Goal: Task Accomplishment & Management: Manage account settings

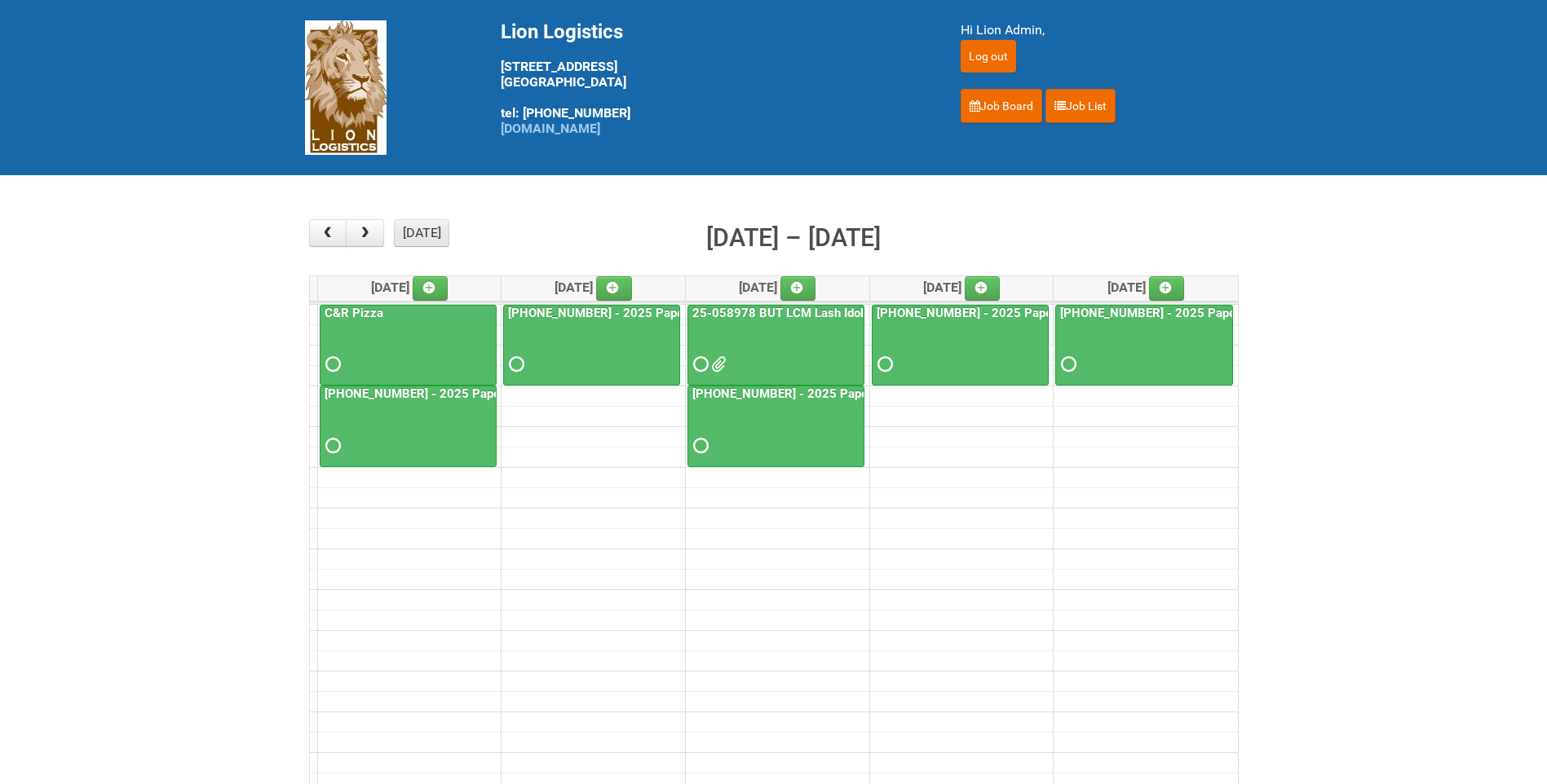
click at [421, 236] on button "[DATE]" at bounding box center [421, 233] width 55 height 28
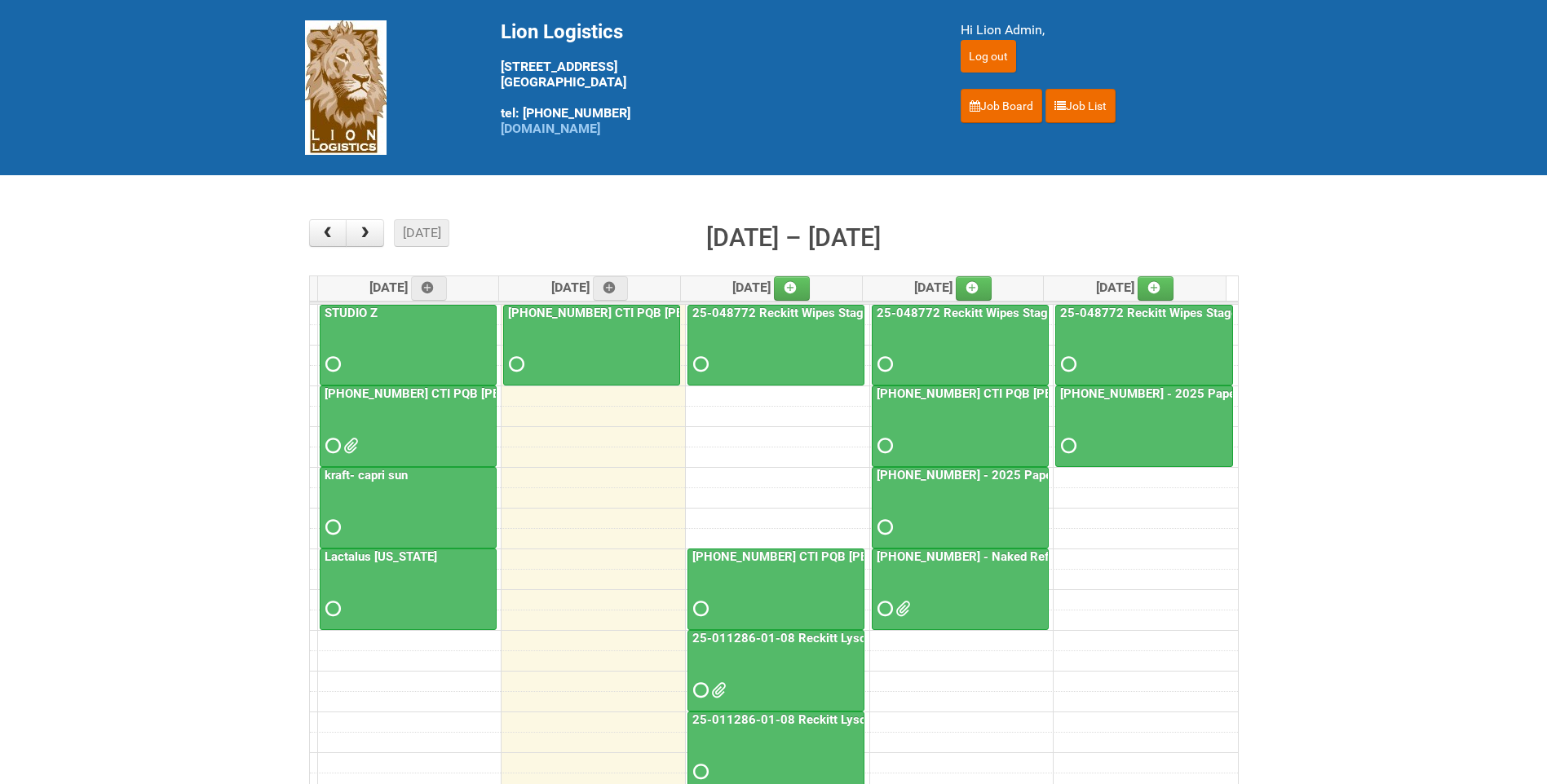
click at [970, 557] on link "[PHONE_NUMBER] - Naked Reformulation Mailing 3 10/14" at bounding box center [1037, 556] width 328 height 14
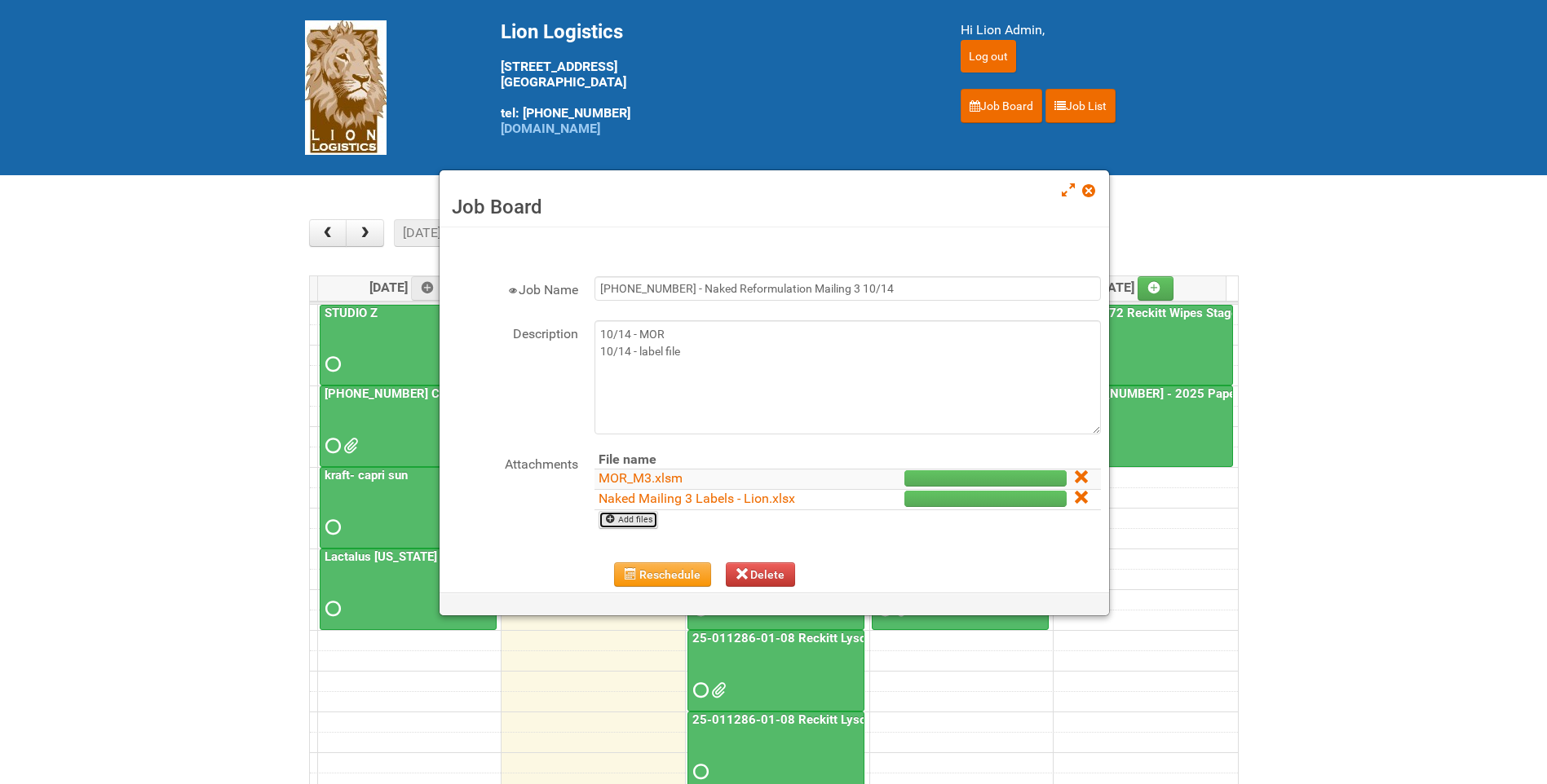
click at [636, 526] on link "Add files" at bounding box center [629, 519] width 60 height 18
type input "C:\fakepath\GROUP 1006 (2).jpg"
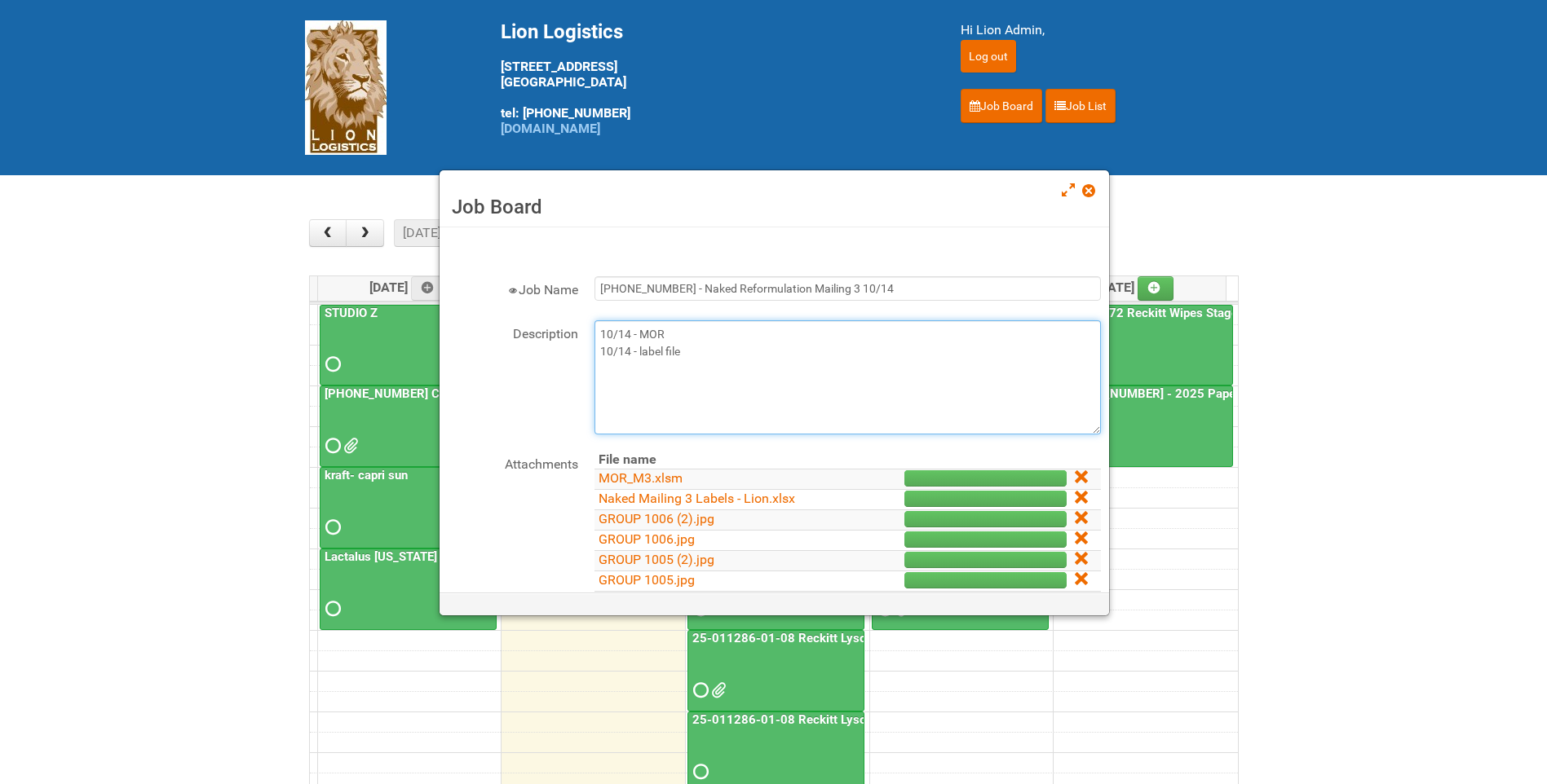
click at [716, 358] on textarea "10/14 - MOR 10/14 - label file" at bounding box center [847, 378] width 506 height 114
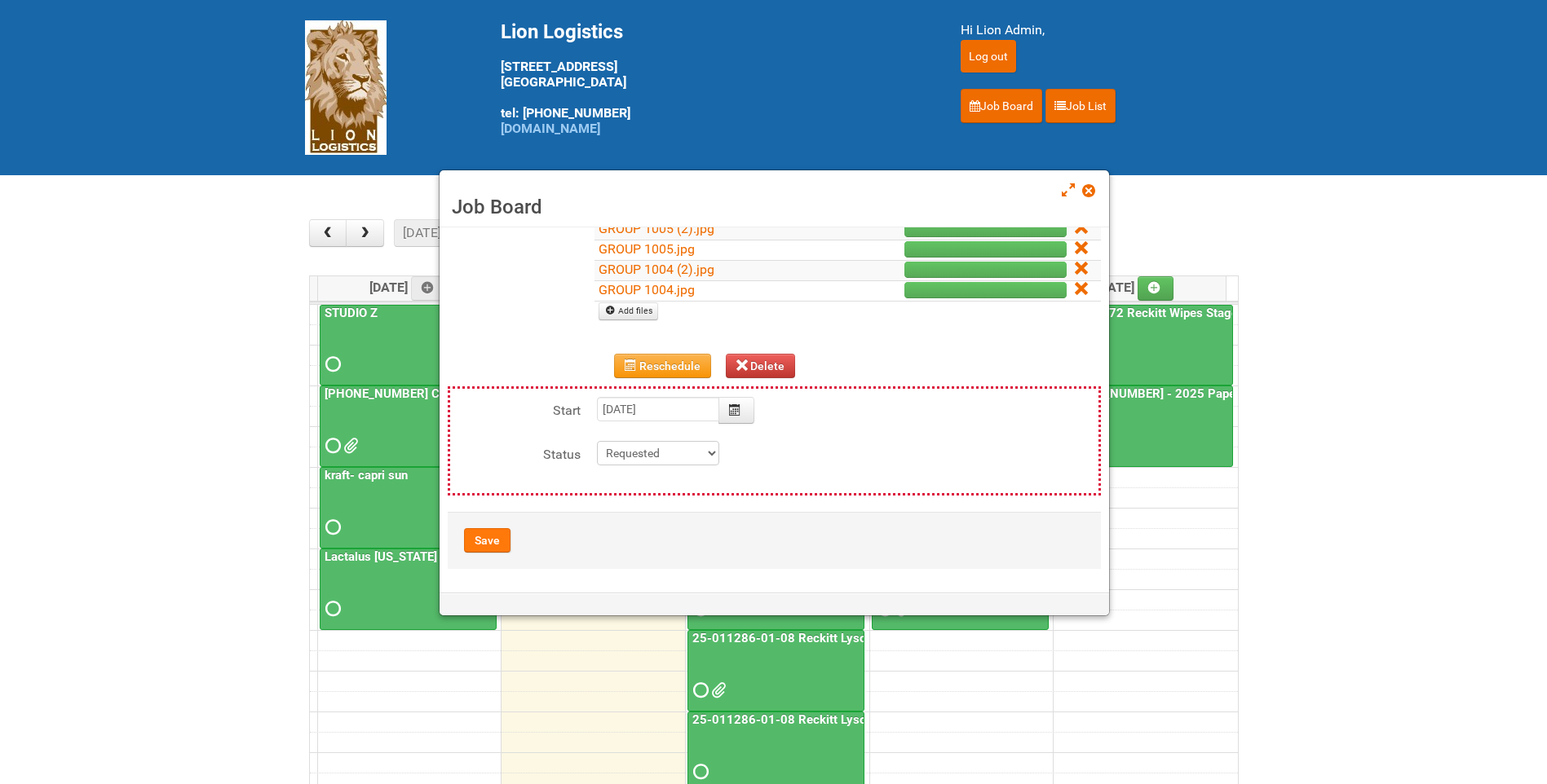
scroll to position [332, 0]
type textarea "10/14 - MOR 10/14 - label file 10/14-- Uploaded photo approval"
click at [492, 531] on button "Save" at bounding box center [487, 539] width 46 height 24
type input "2025-10-16 15:00:00"
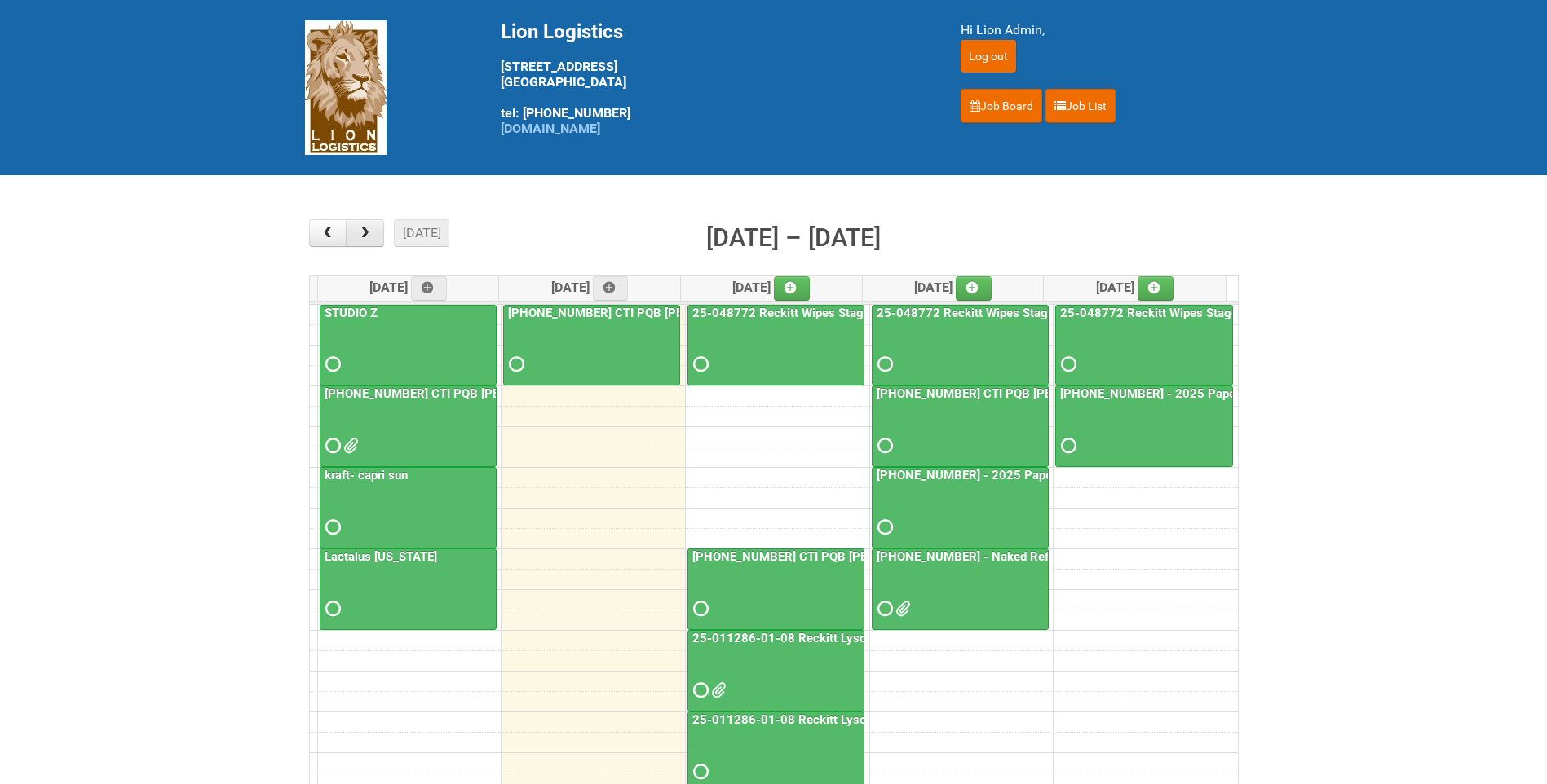
click at [354, 233] on button "button" at bounding box center [365, 233] width 39 height 28
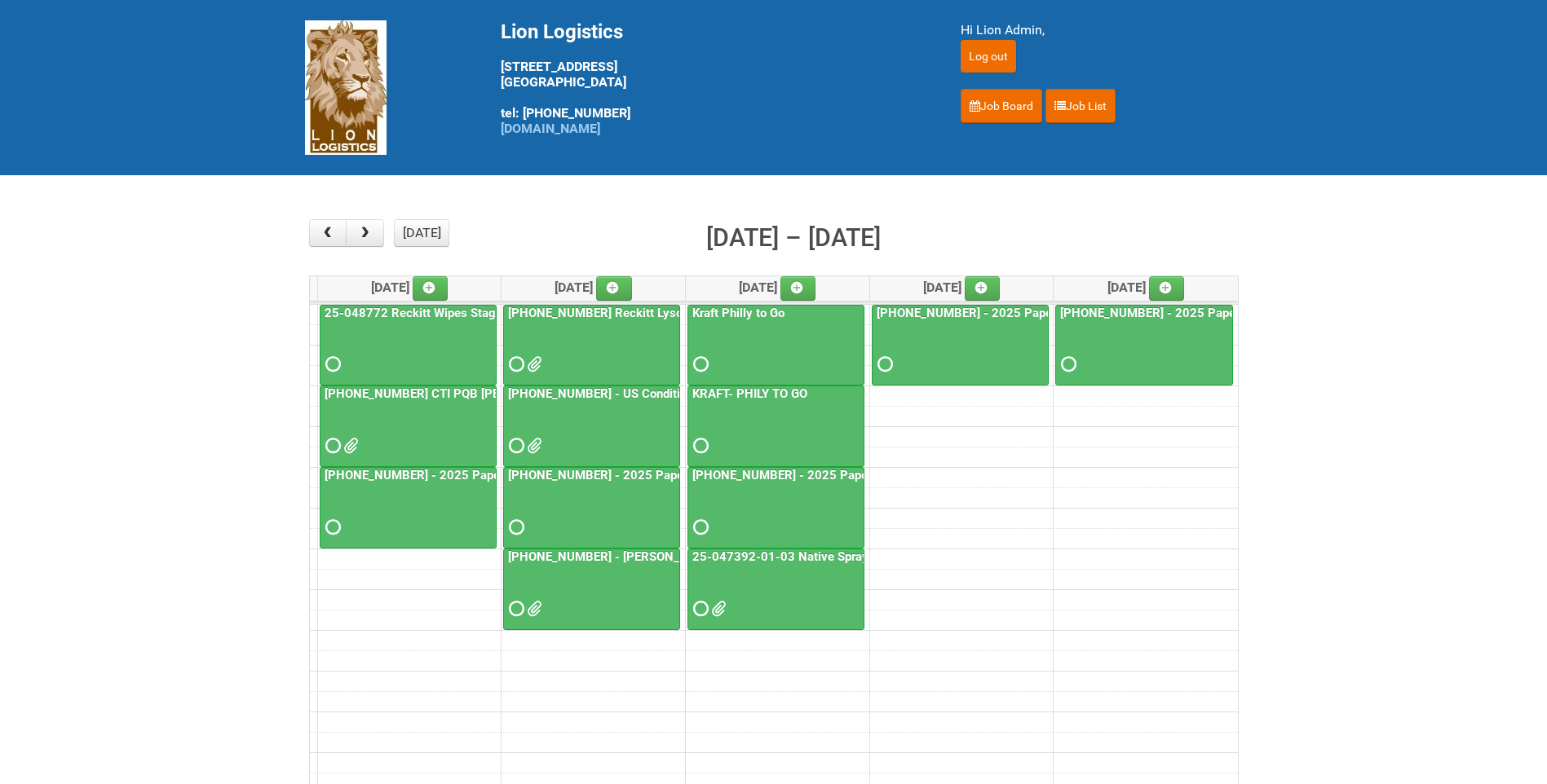
click at [791, 560] on link "25-047392-01-03 Native Spray Rapid Response" at bounding box center [826, 556] width 274 height 14
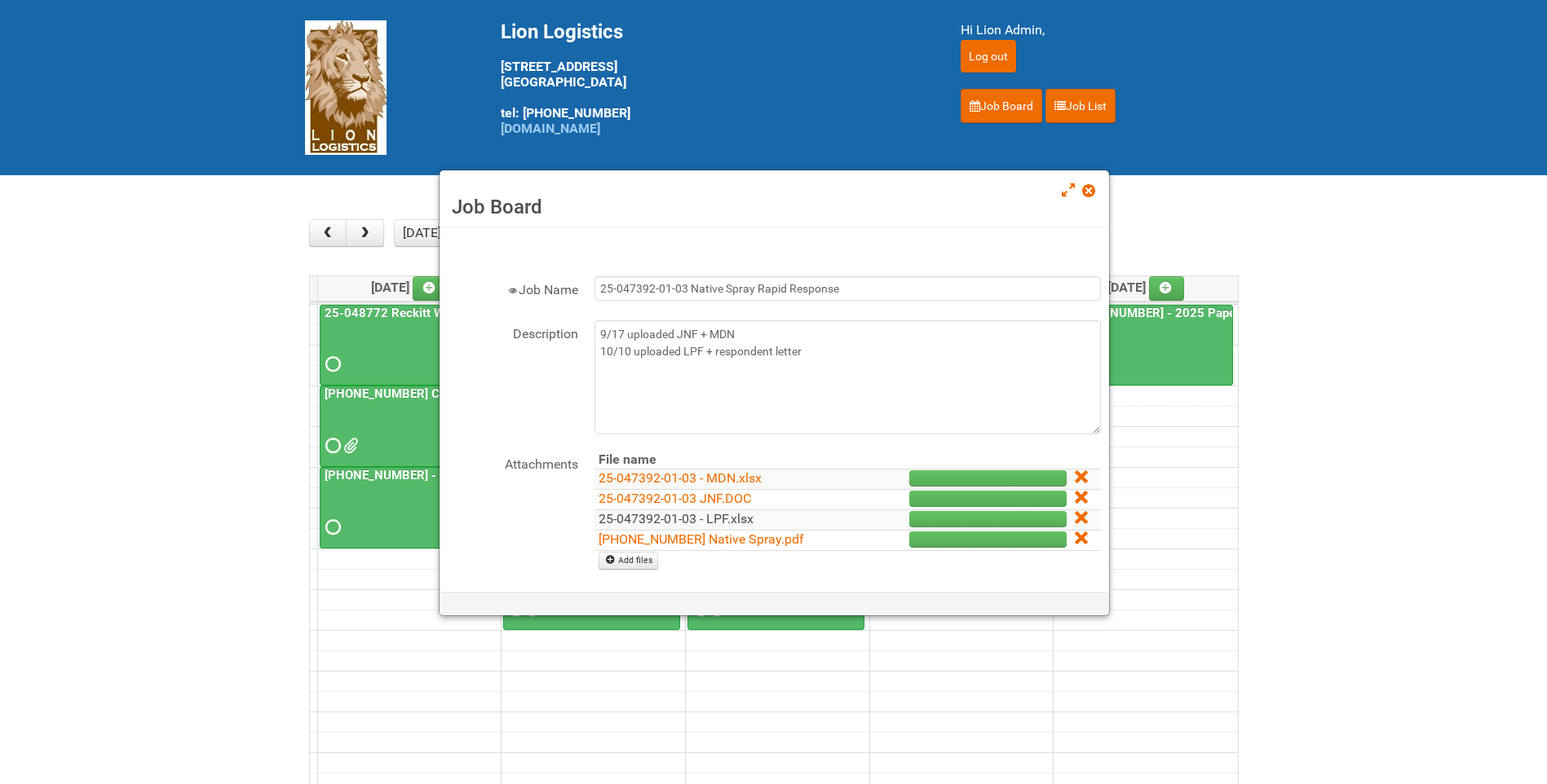
click at [734, 518] on link "25-047392-01-03 - LPF.xlsx" at bounding box center [676, 518] width 155 height 15
click at [723, 542] on link "25-047392-01 Native Spray.pdf" at bounding box center [701, 539] width 206 height 15
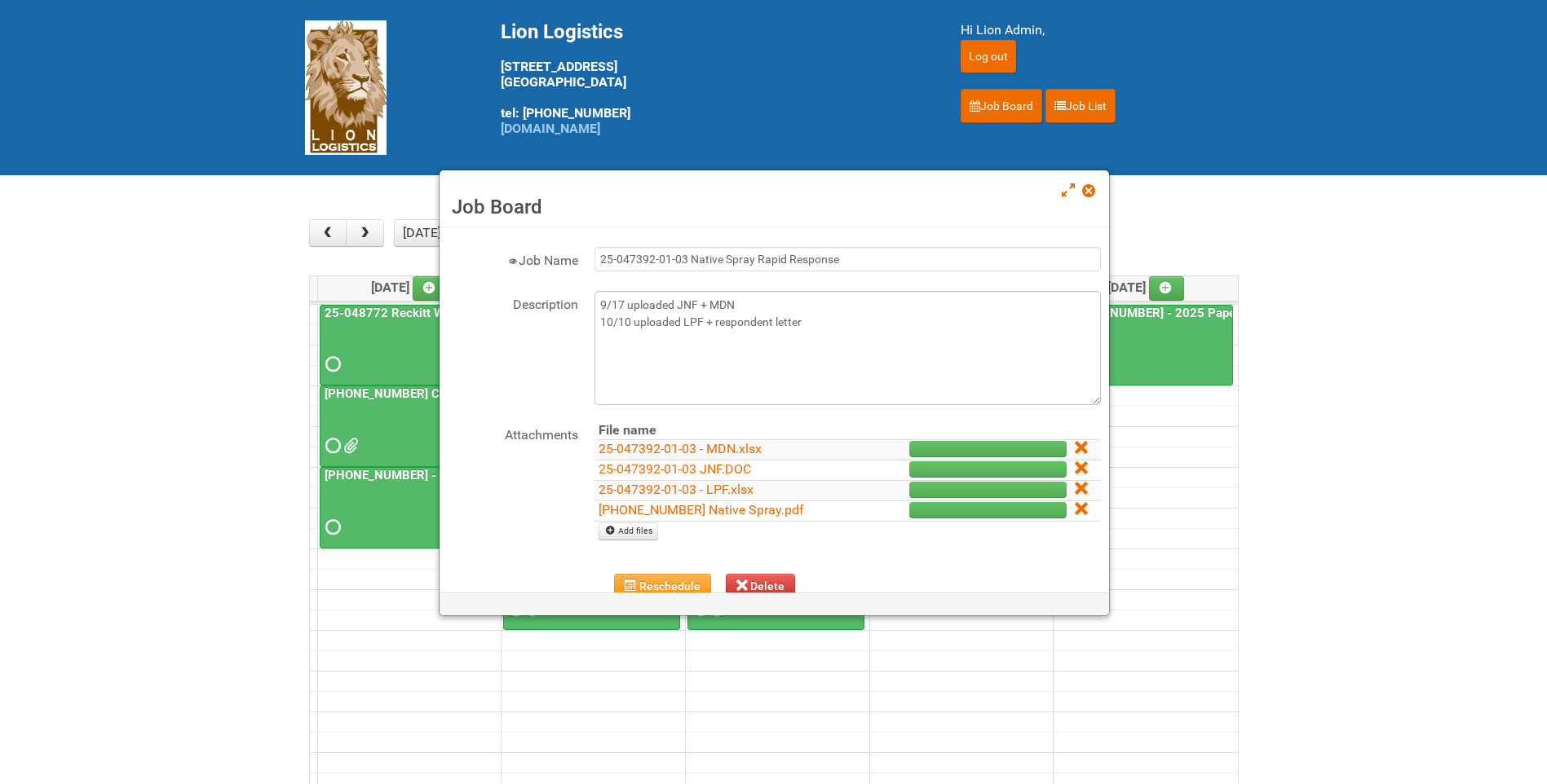
scroll to position [0, 0]
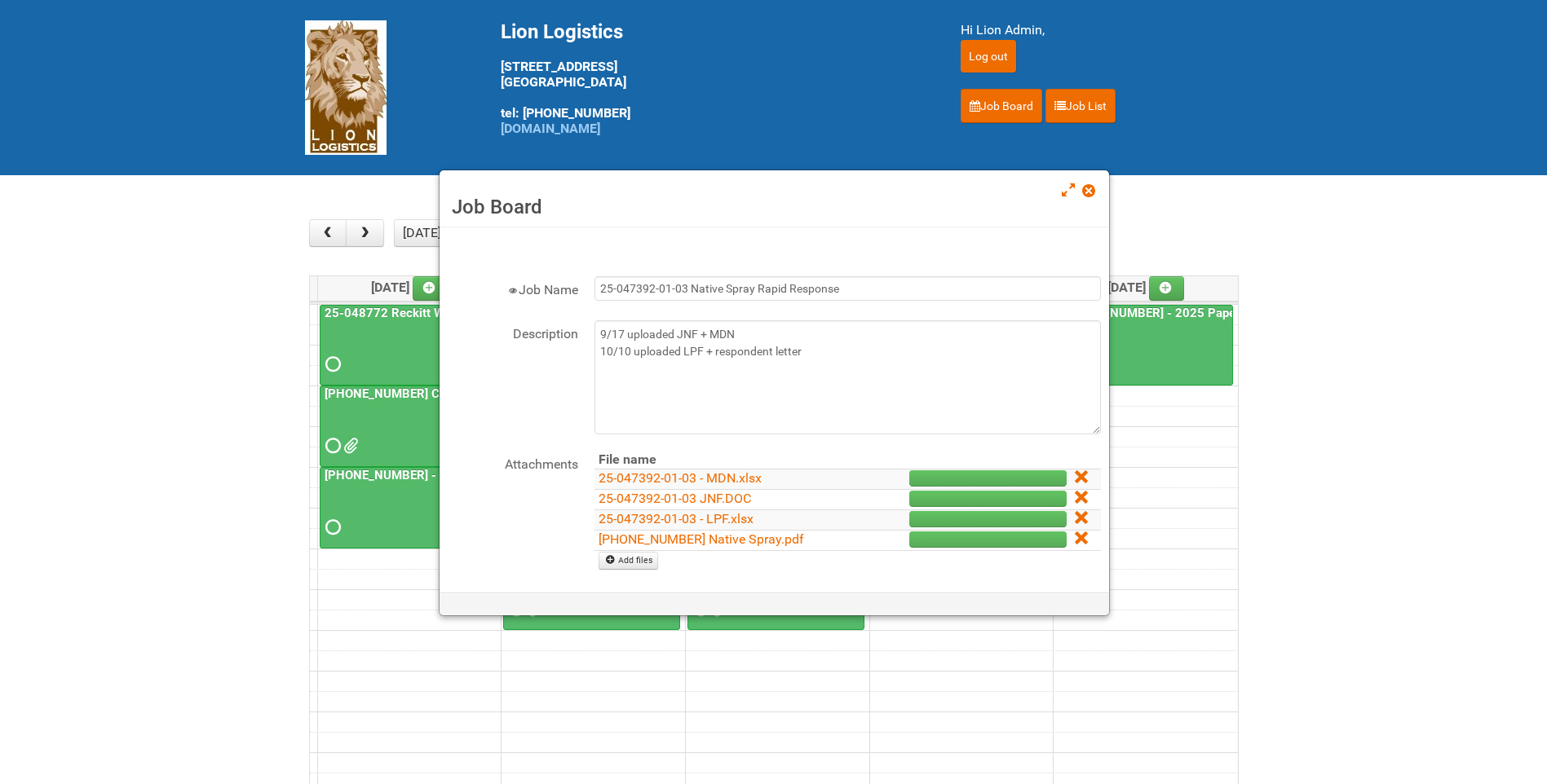
drag, startPoint x: 1085, startPoint y: 189, endPoint x: 1068, endPoint y: 191, distance: 17.1
click at [1085, 189] on span at bounding box center [1087, 191] width 12 height 12
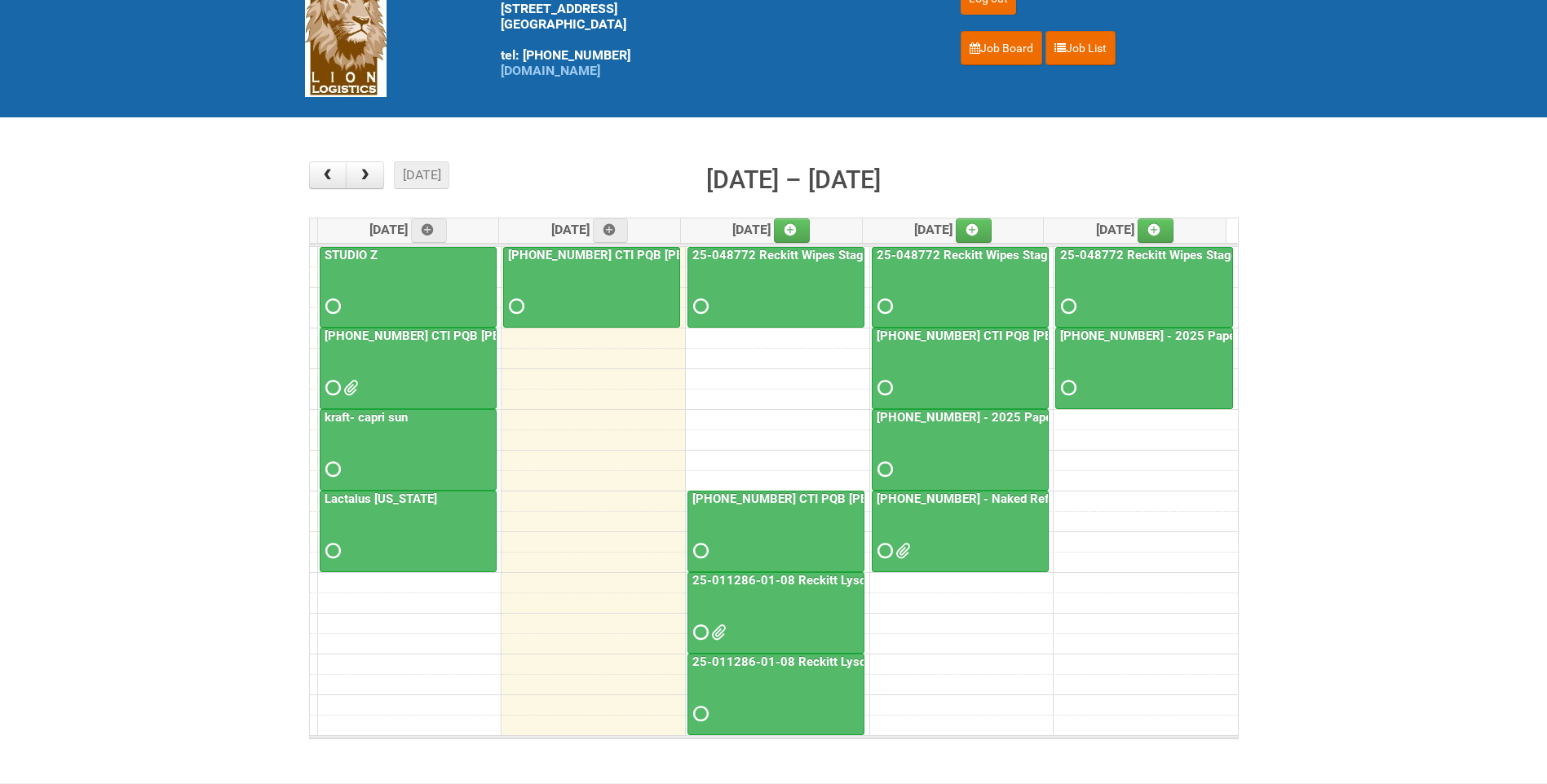
scroll to position [81, 0]
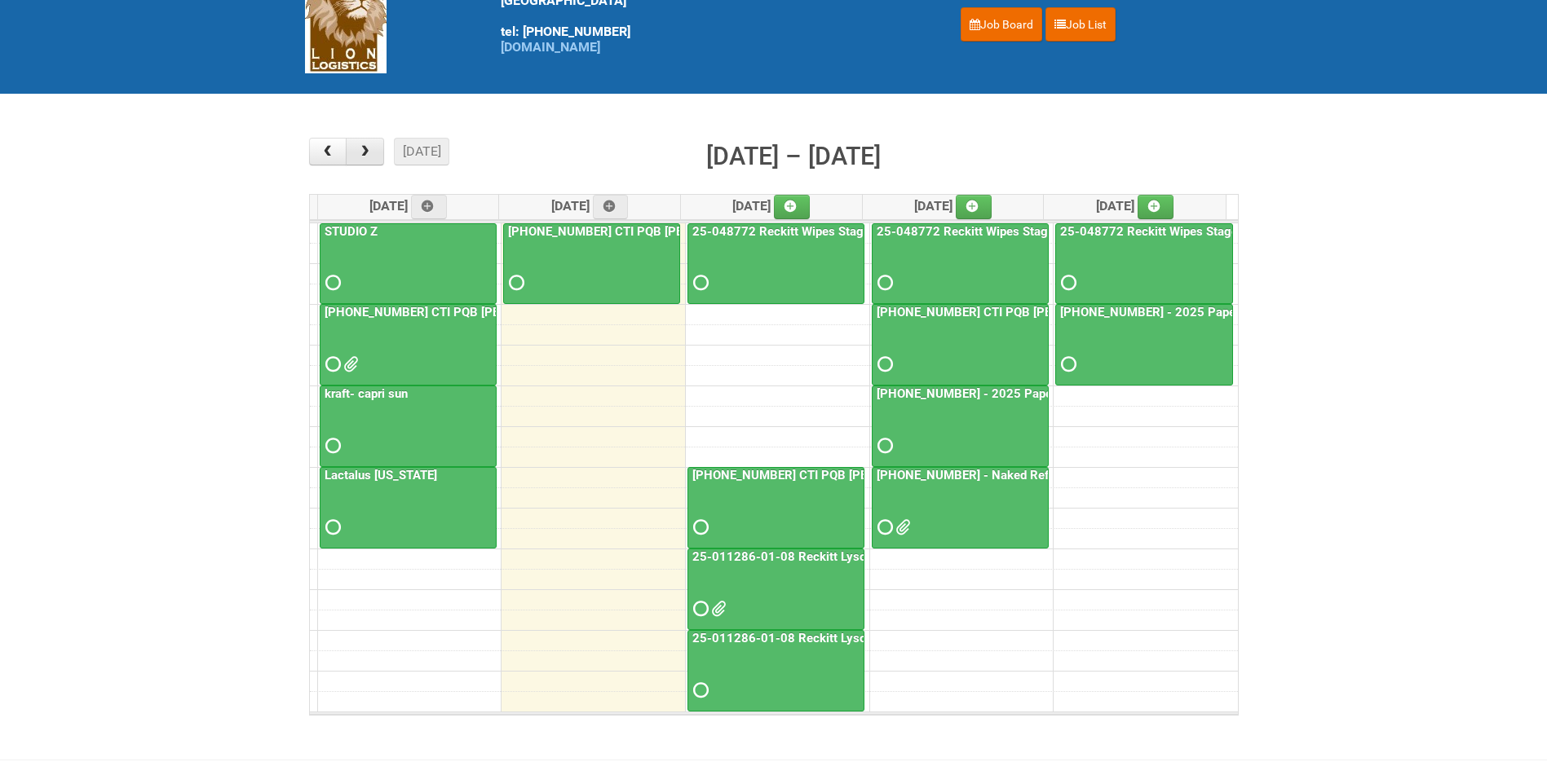
click at [365, 160] on button "button" at bounding box center [365, 152] width 39 height 28
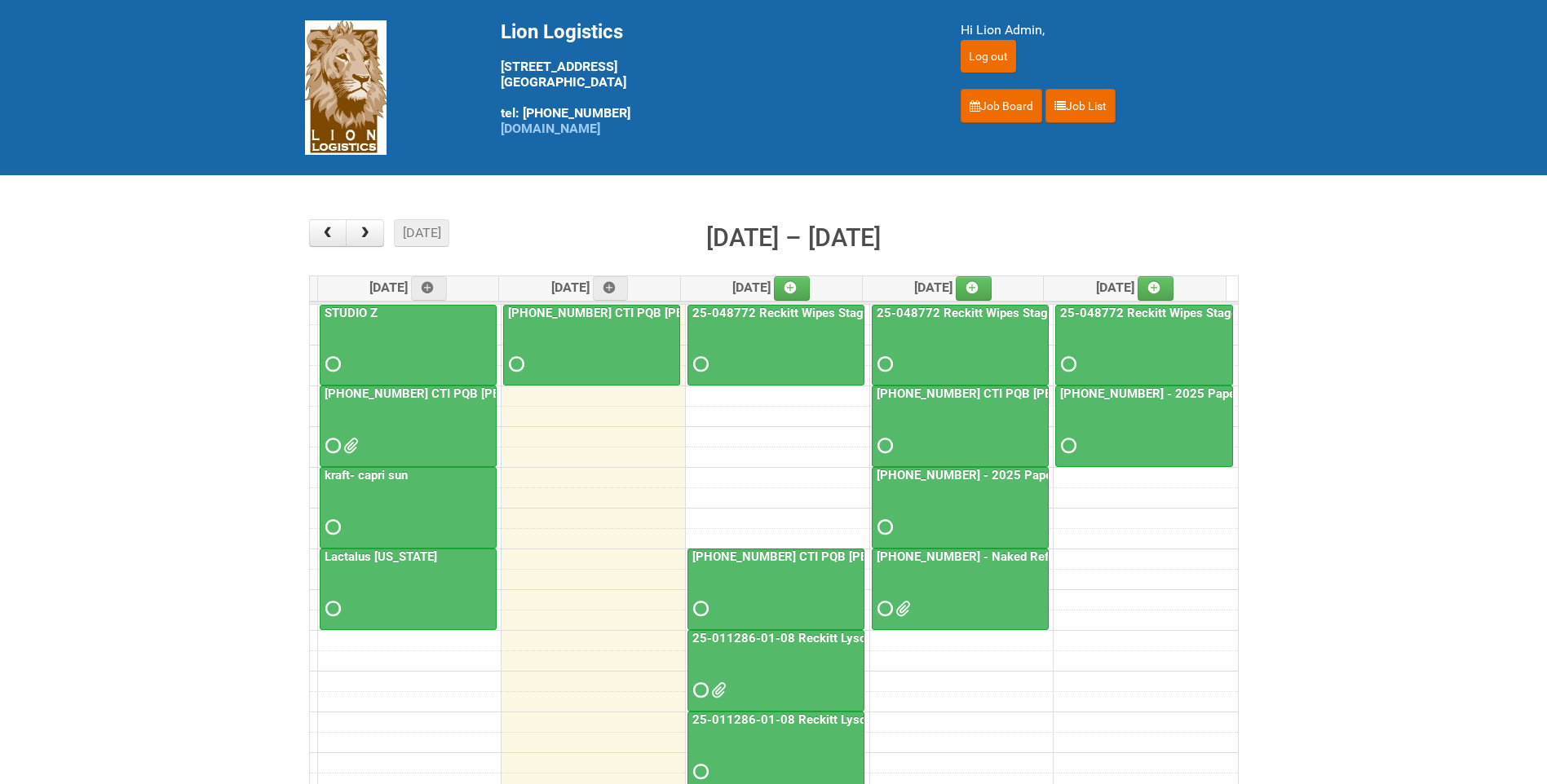
click at [765, 733] on div at bounding box center [775, 757] width 174 height 53
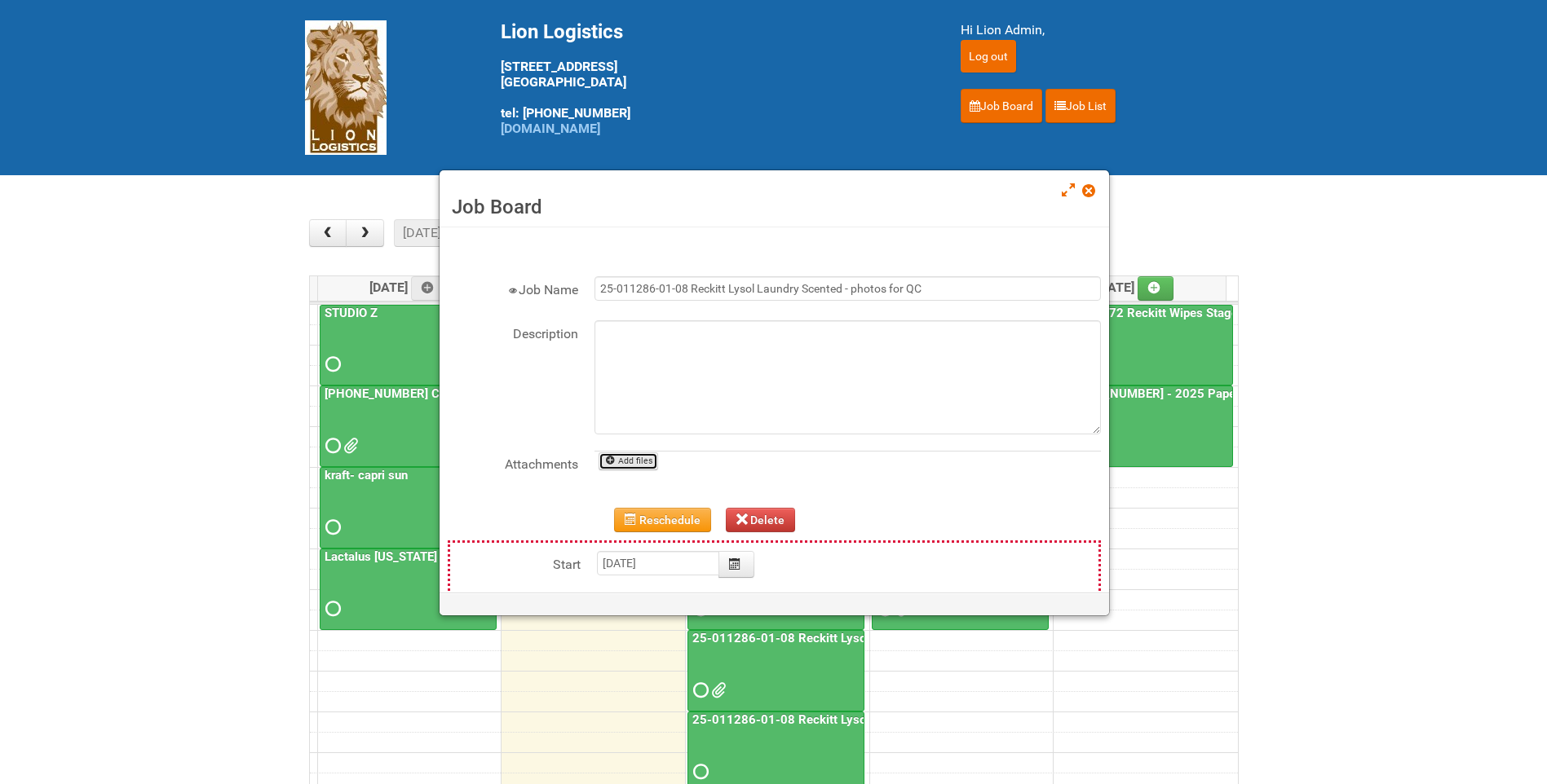
click at [649, 469] on link "Add files" at bounding box center [629, 462] width 60 height 18
type input "C:\fakepath\GROUP 1006-BACK.jpg"
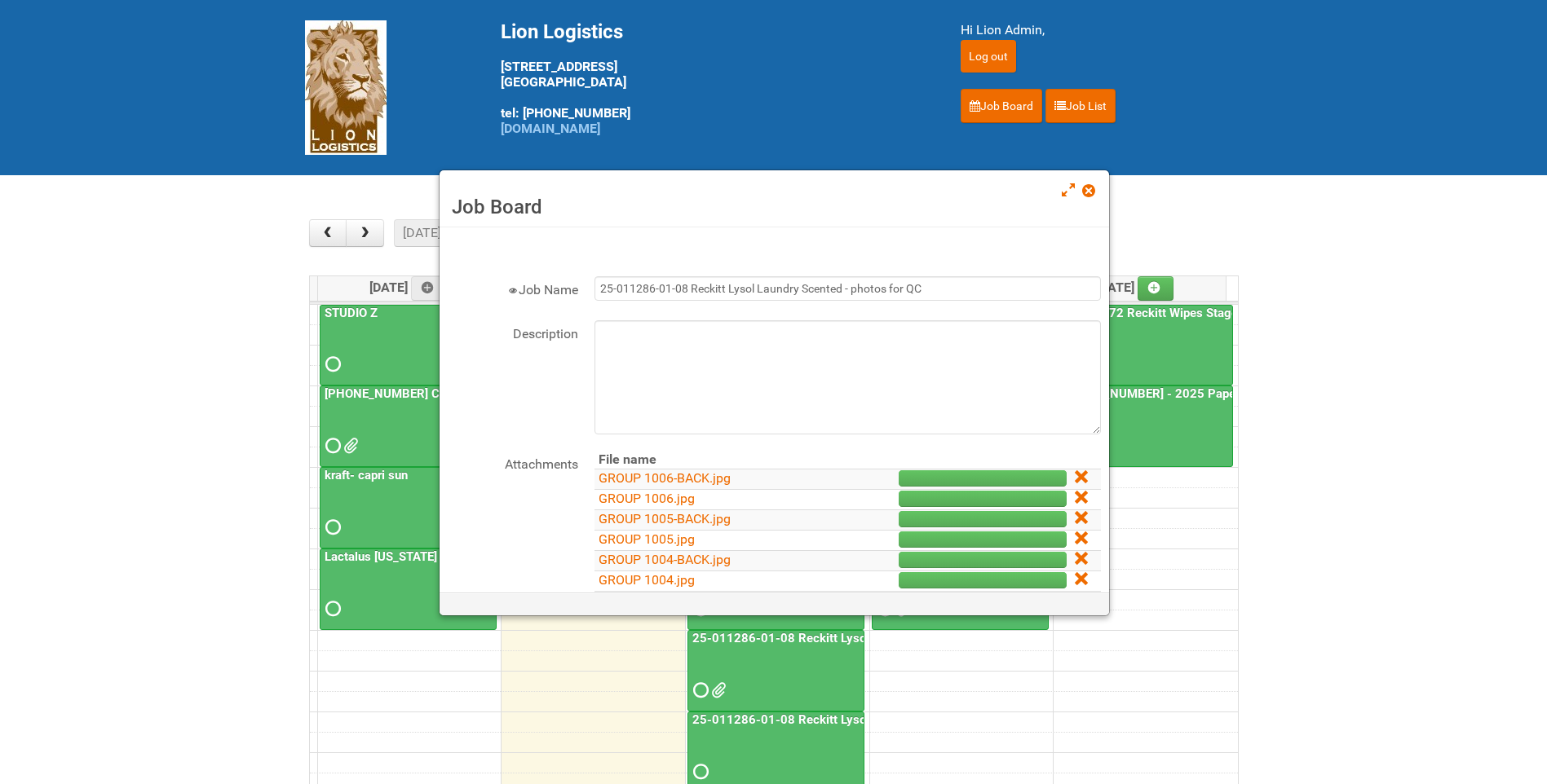
click at [623, 308] on div "Job Name 25-011286-01-08 Reckitt Lysol Laundry Scented - photos for QC" at bounding box center [774, 298] width 653 height 44
click at [620, 350] on textarea "Description" at bounding box center [847, 378] width 506 height 114
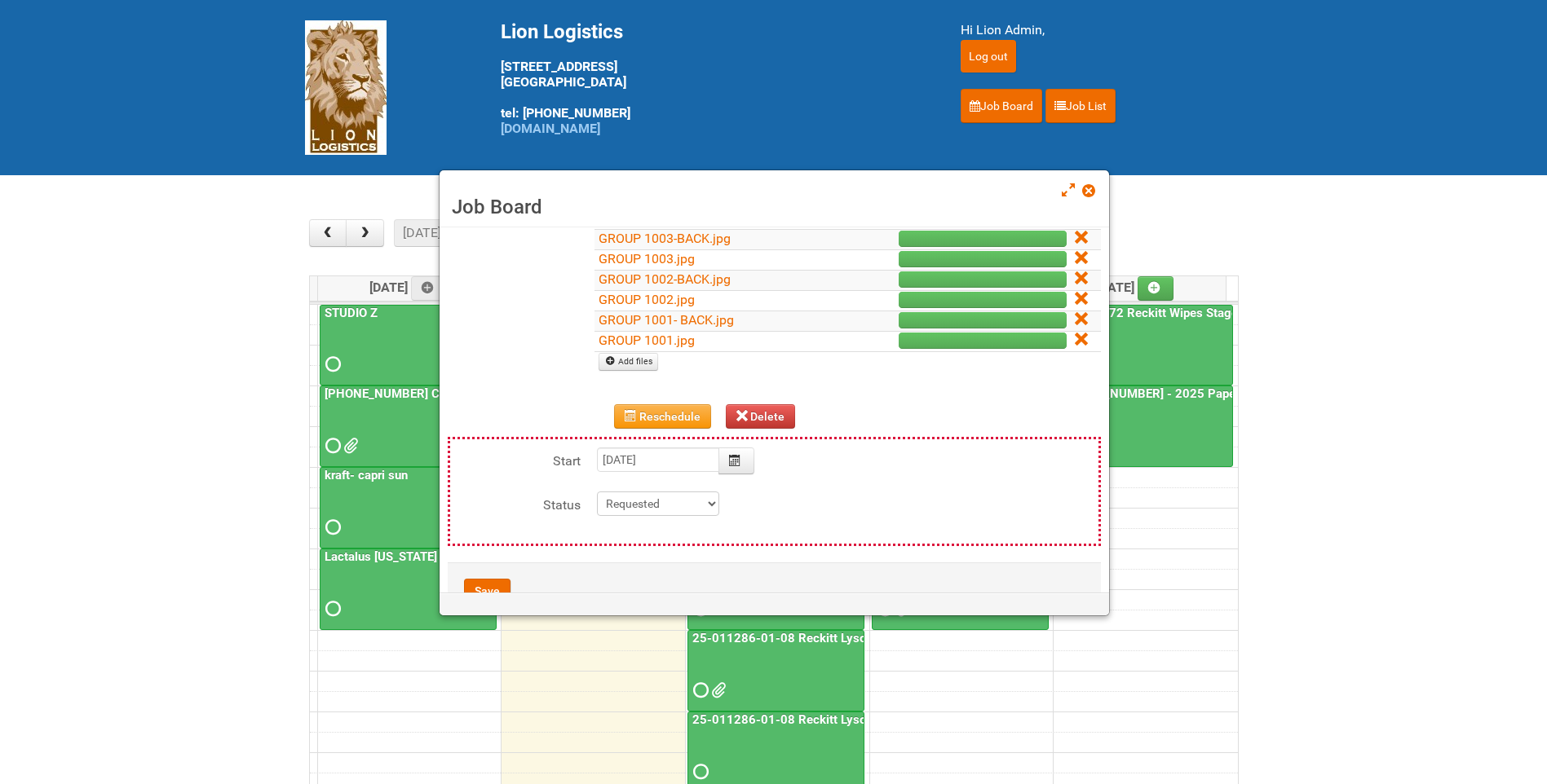
scroll to position [413, 0]
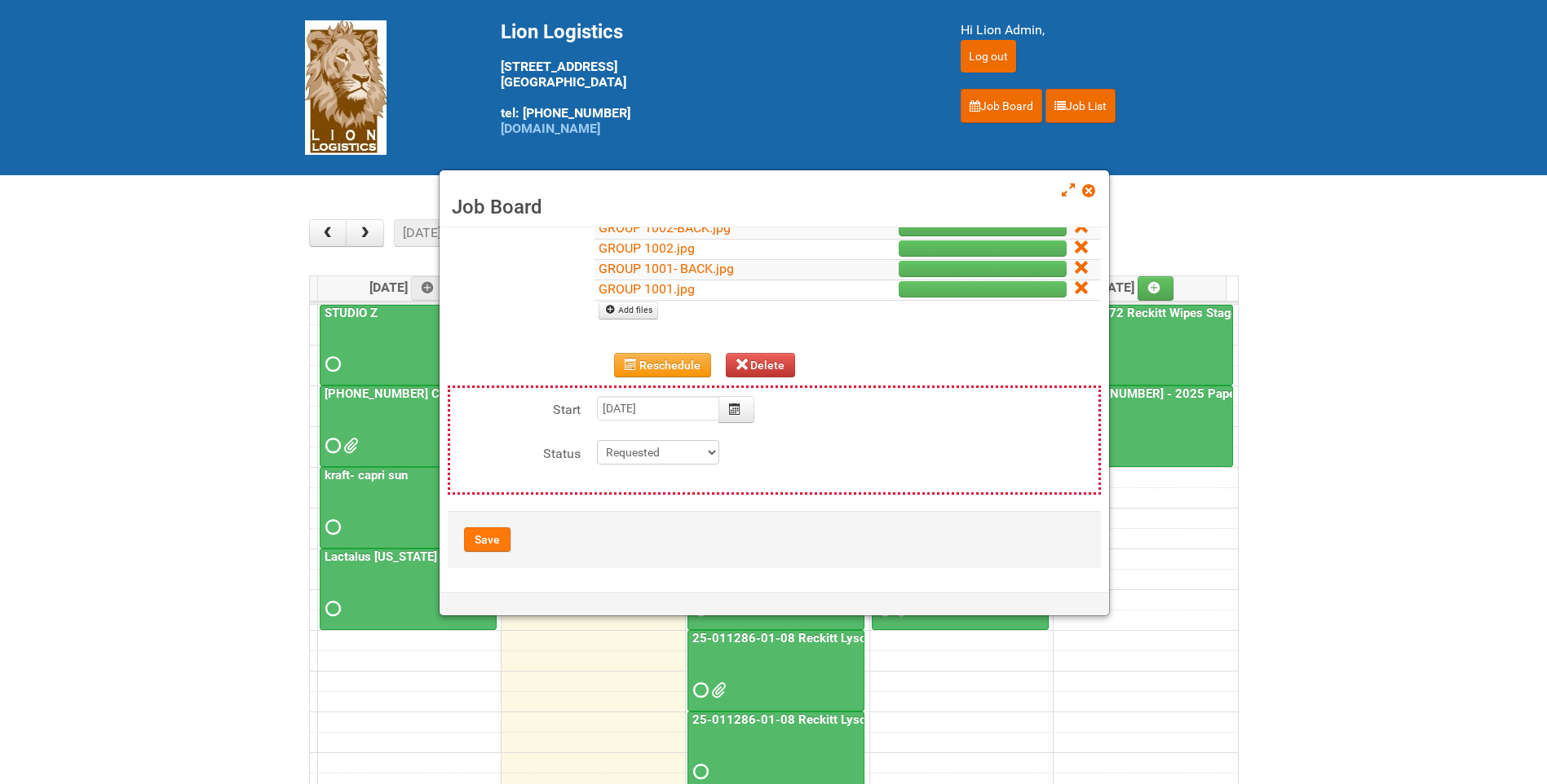
type textarea "10/14-- Uploaded photo approval"
click at [494, 536] on button "Save" at bounding box center [487, 539] width 46 height 24
type input "2025-10-15 19:00:00"
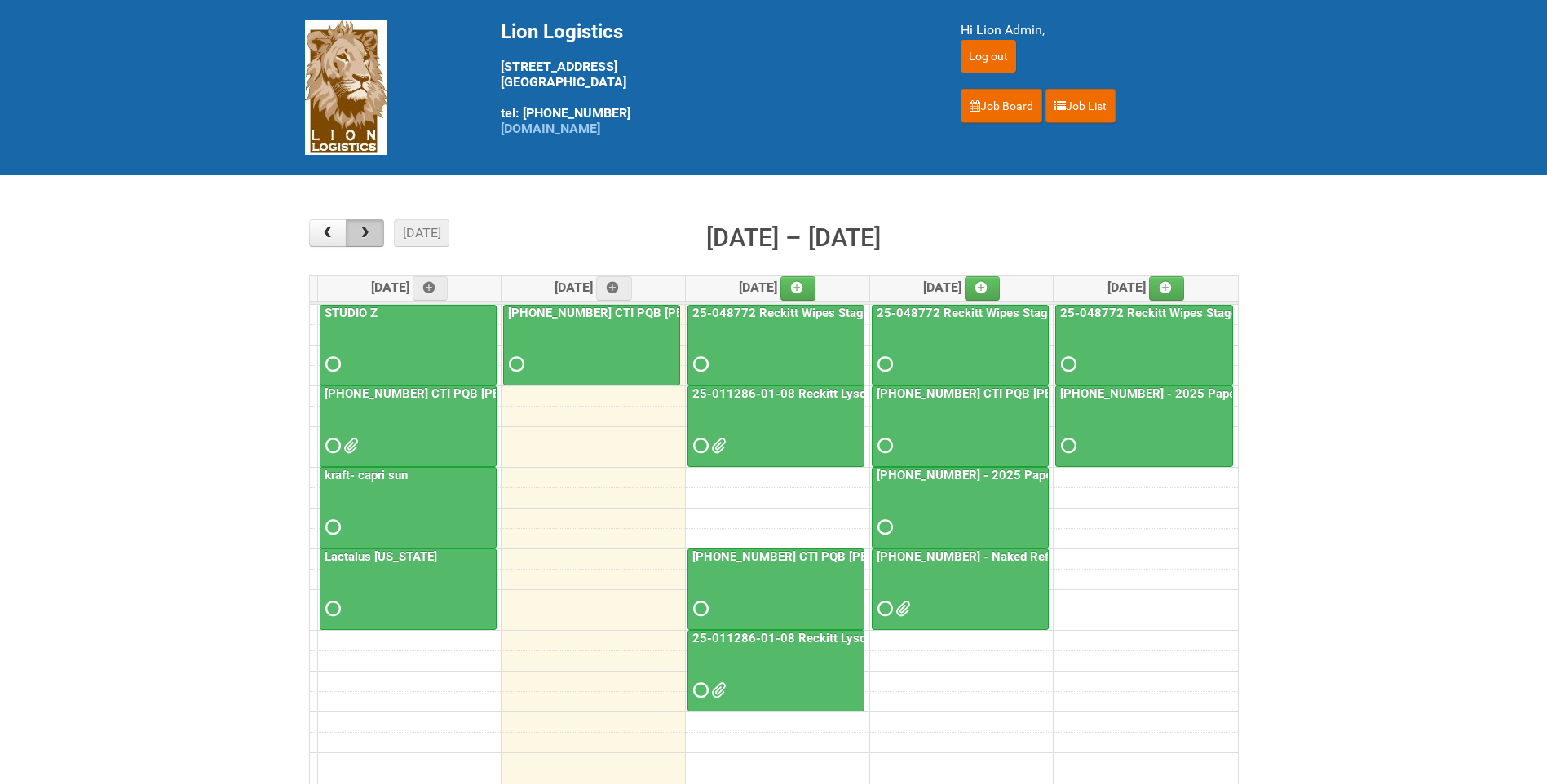
click at [369, 230] on span "button" at bounding box center [365, 234] width 15 height 14
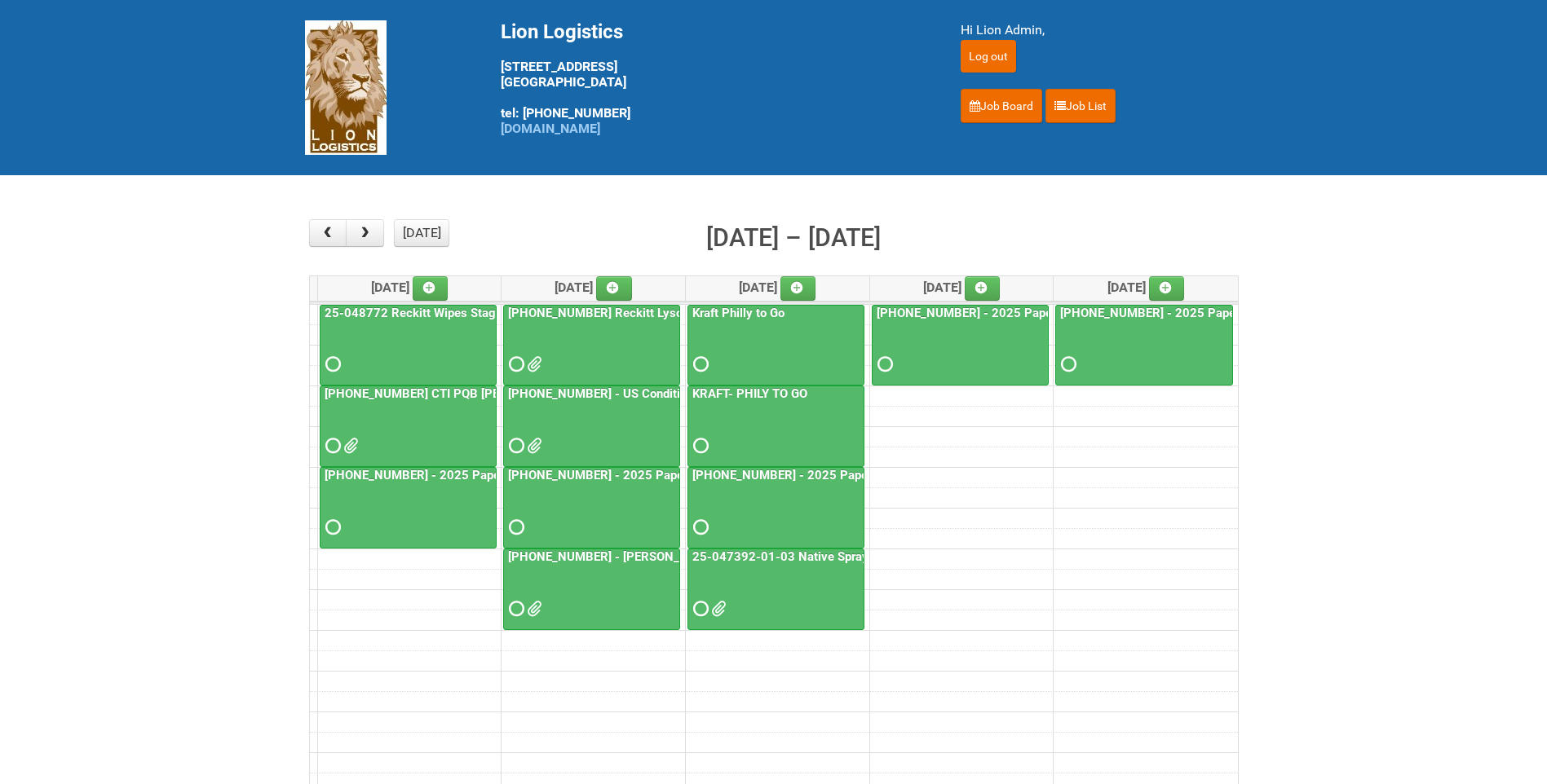
click at [457, 403] on div "25-045890-01 CTI PQB Hellmann's Real US" at bounding box center [408, 421] width 176 height 70
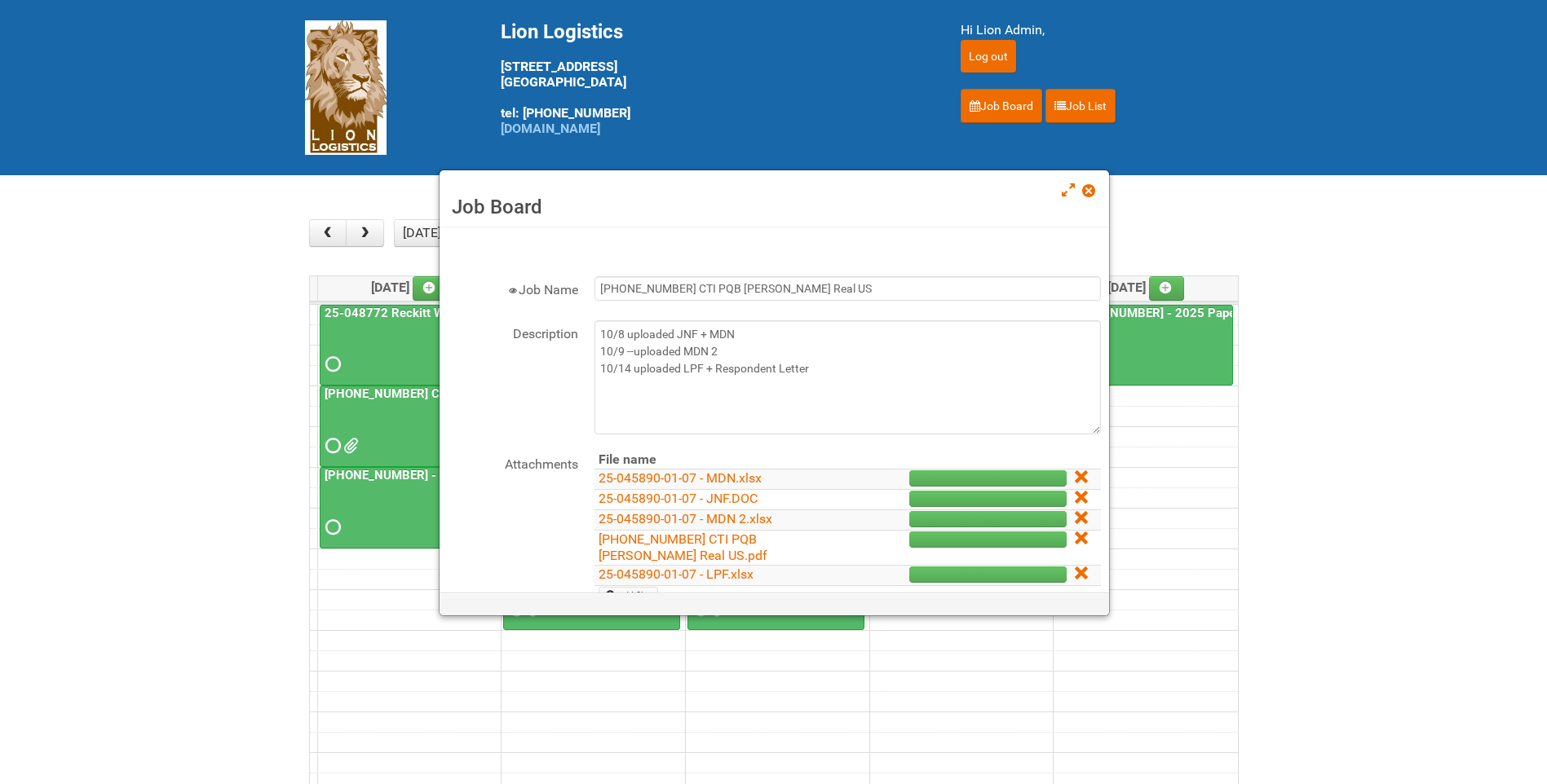
scroll to position [163, 0]
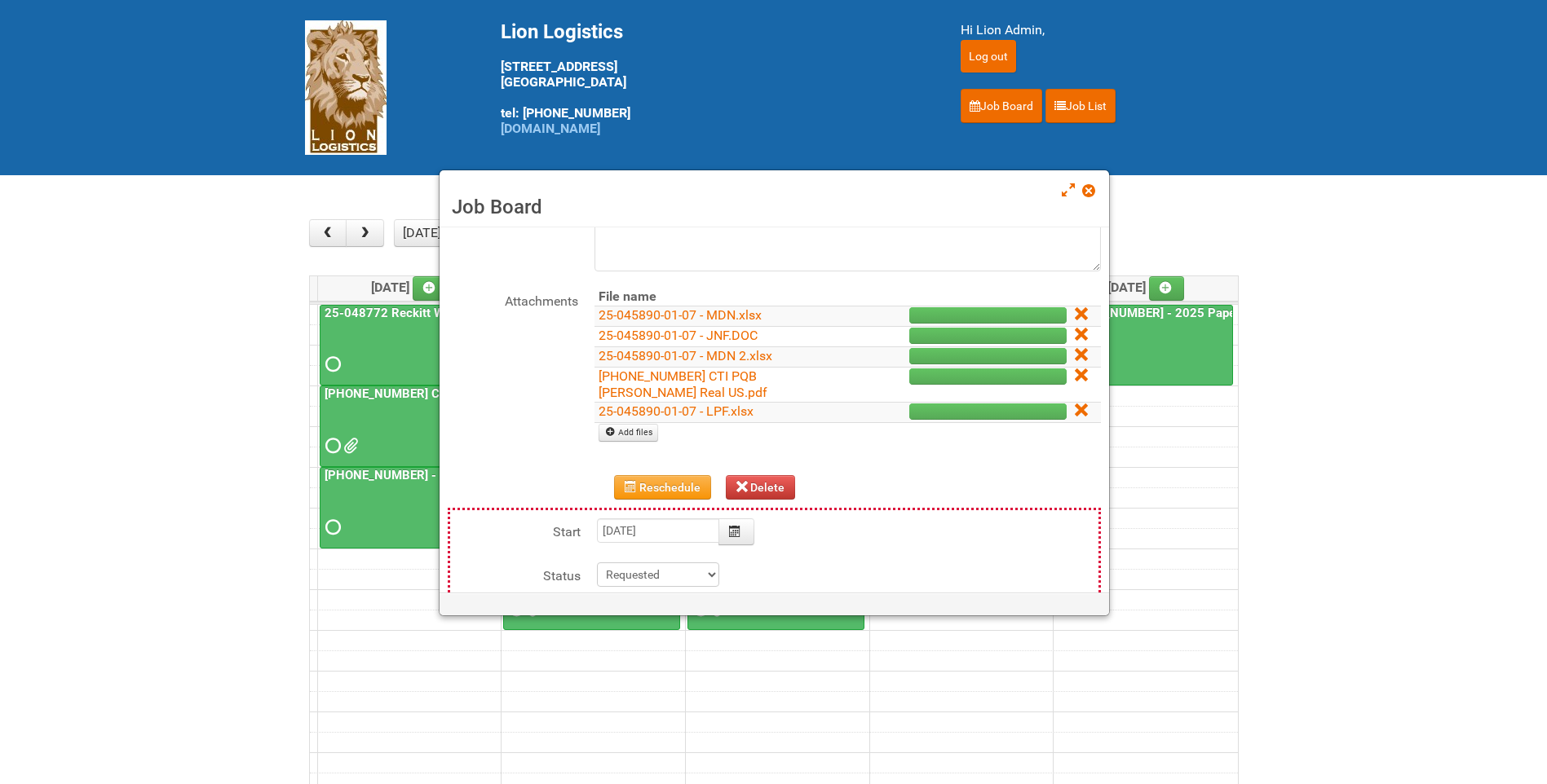
click at [726, 400] on td "25-045890-01 CTI PQB Hellmann's Real US.pdf" at bounding box center [718, 385] width 250 height 35
click at [726, 414] on link "25-045890-01-07 - LPF.xlsx" at bounding box center [676, 411] width 155 height 15
click at [710, 381] on link "25-045890-01 CTI PQB Hellmann's Real US.pdf" at bounding box center [683, 384] width 169 height 32
click at [1091, 189] on span at bounding box center [1087, 191] width 12 height 12
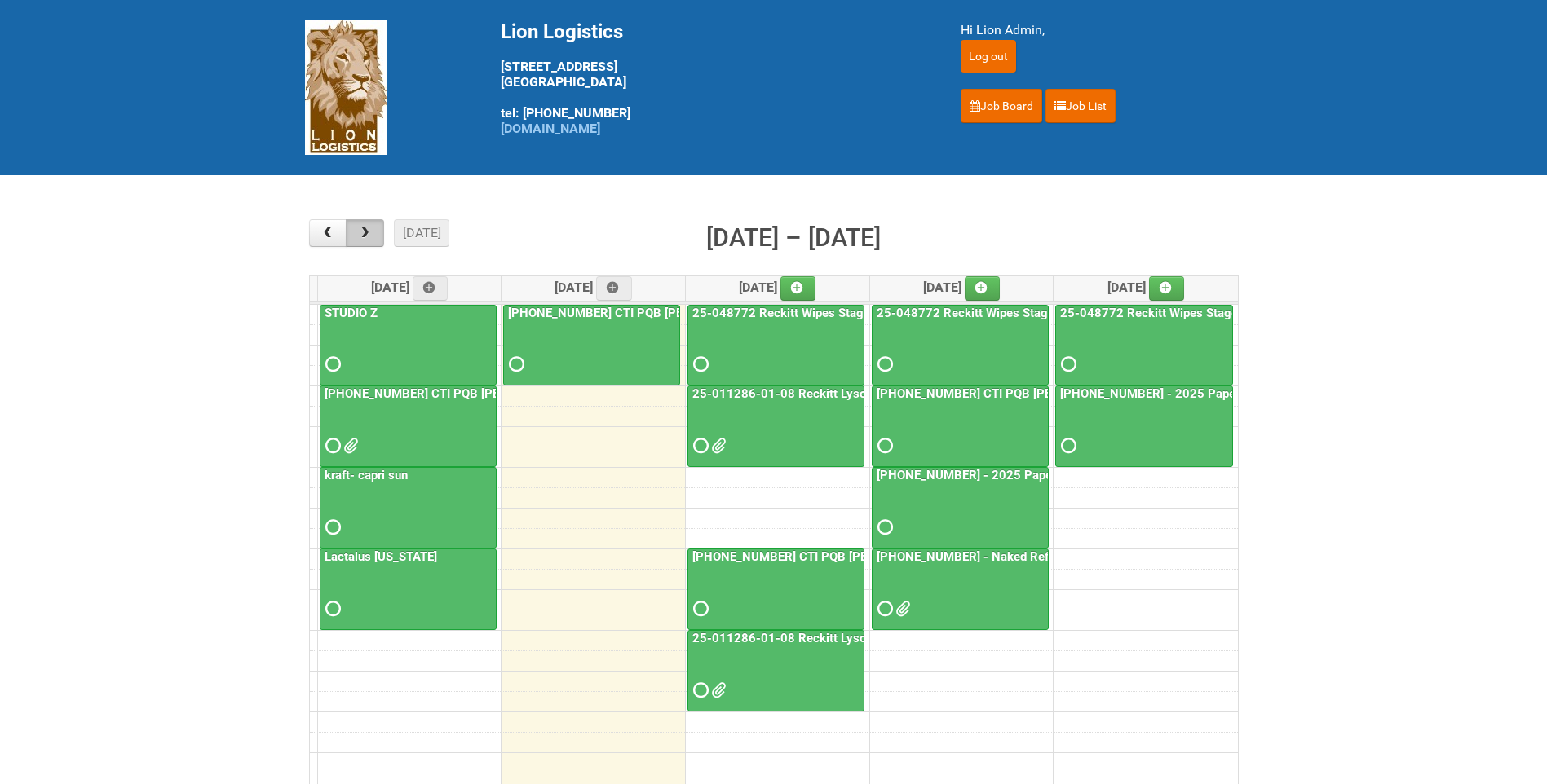
click at [378, 241] on button "button" at bounding box center [365, 233] width 39 height 28
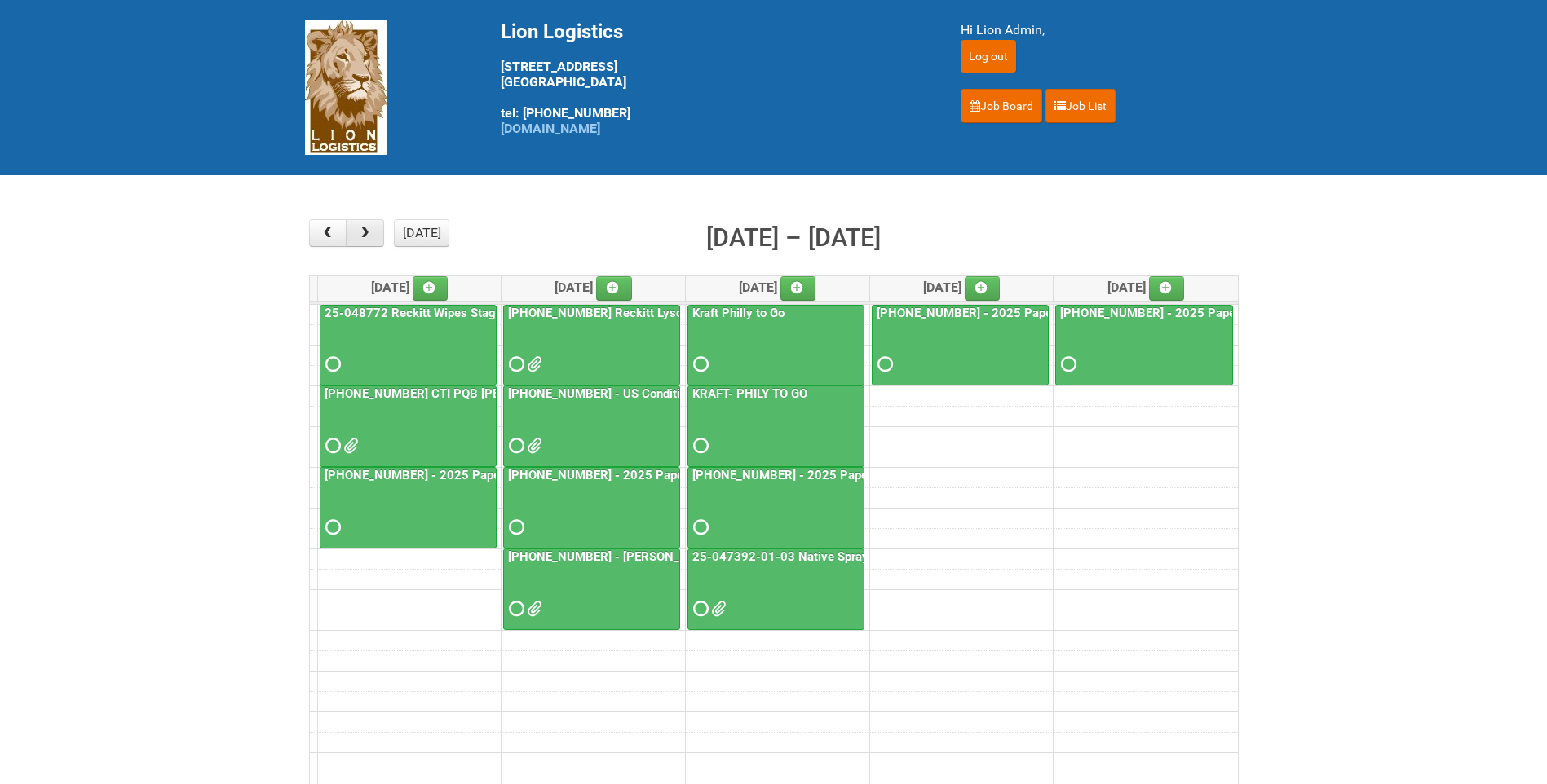
click at [378, 241] on button "button" at bounding box center [365, 233] width 39 height 28
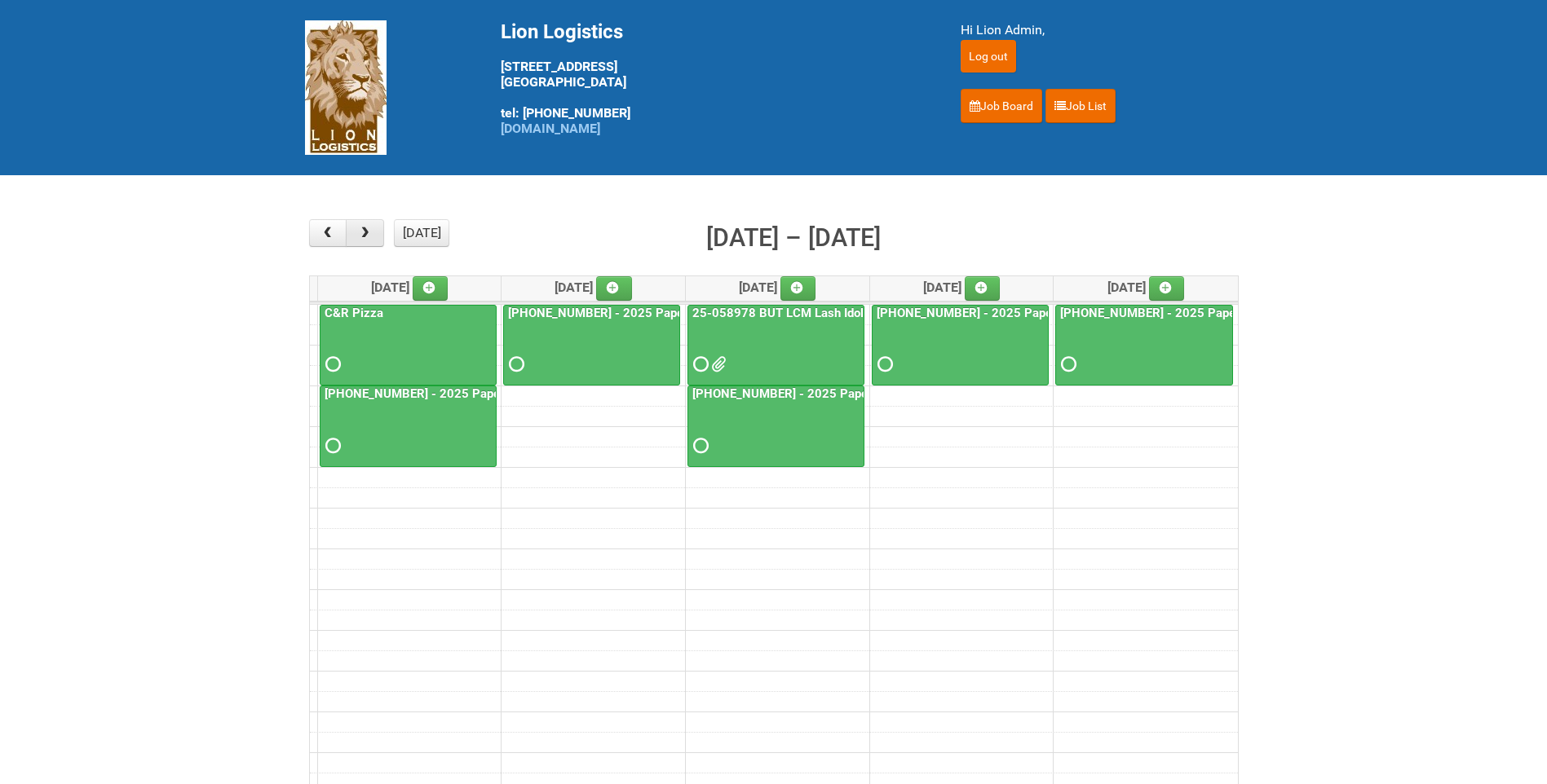
click at [378, 241] on button "button" at bounding box center [365, 233] width 39 height 28
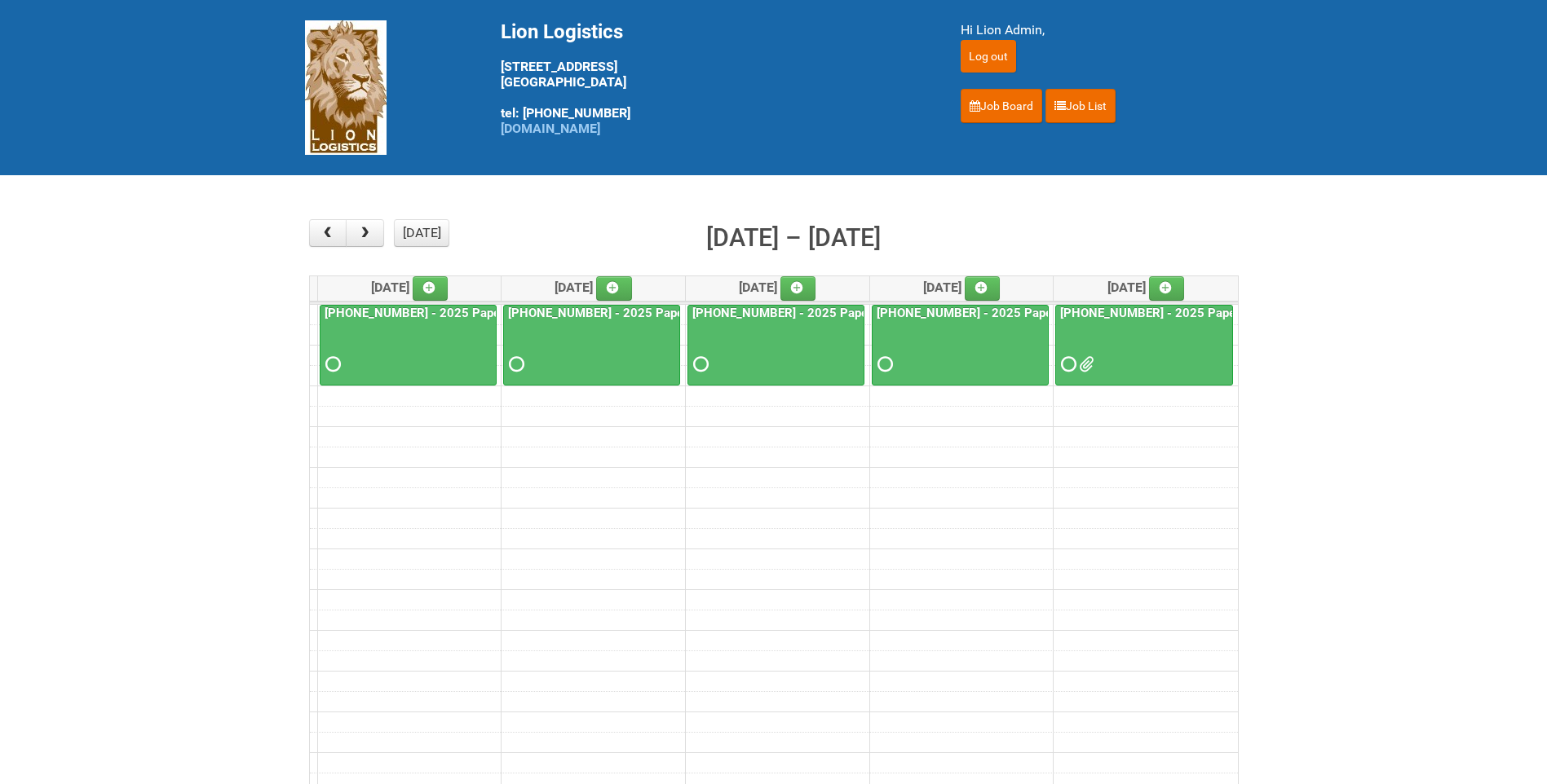
click at [1213, 328] on div at bounding box center [1143, 350] width 175 height 53
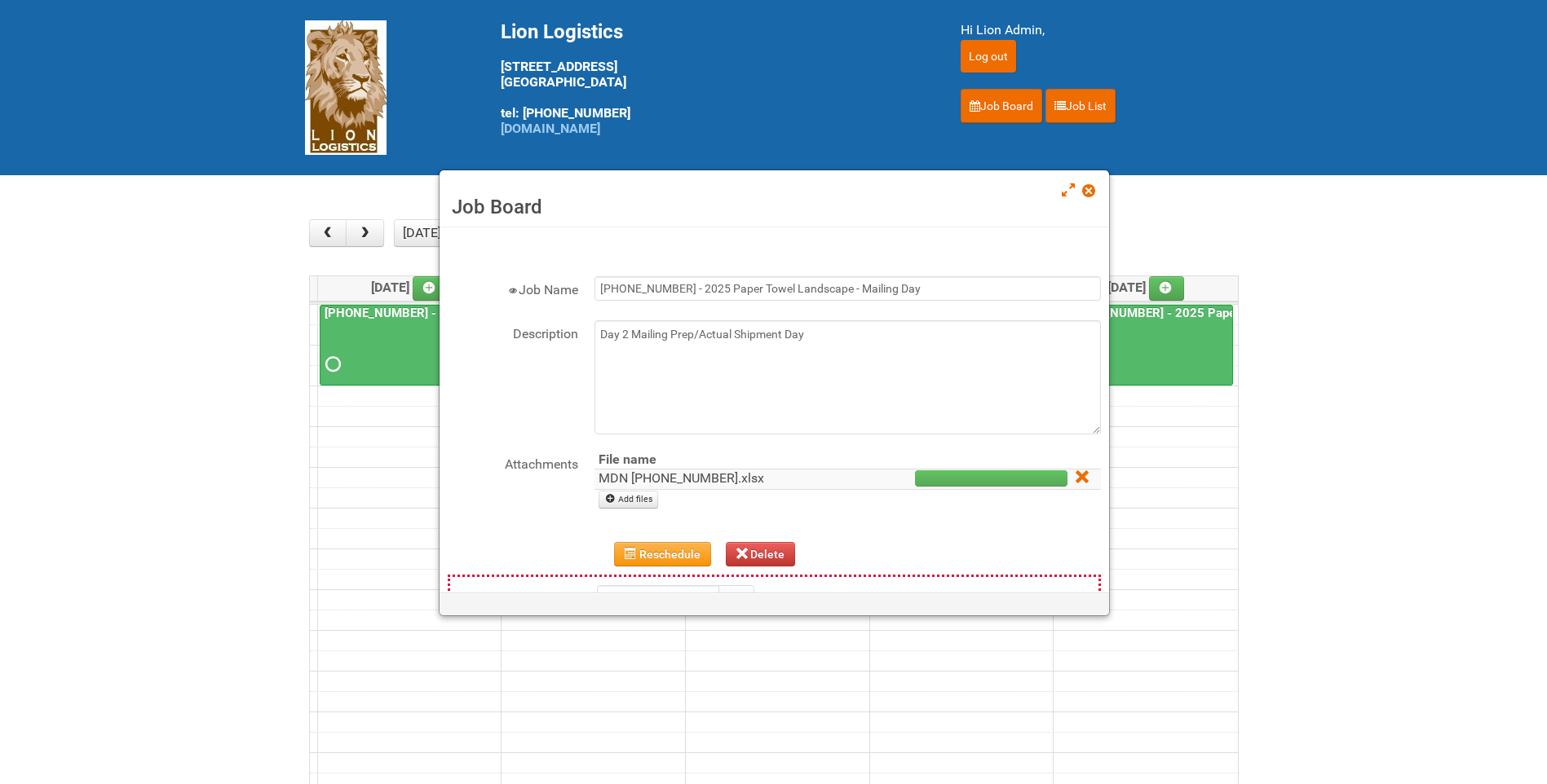
click at [710, 481] on link "MDN 25-054624-01.xlsx" at bounding box center [681, 478] width 165 height 15
drag, startPoint x: 1092, startPoint y: 185, endPoint x: 1091, endPoint y: 127, distance: 58.0
click at [1092, 185] on span at bounding box center [1087, 191] width 12 height 12
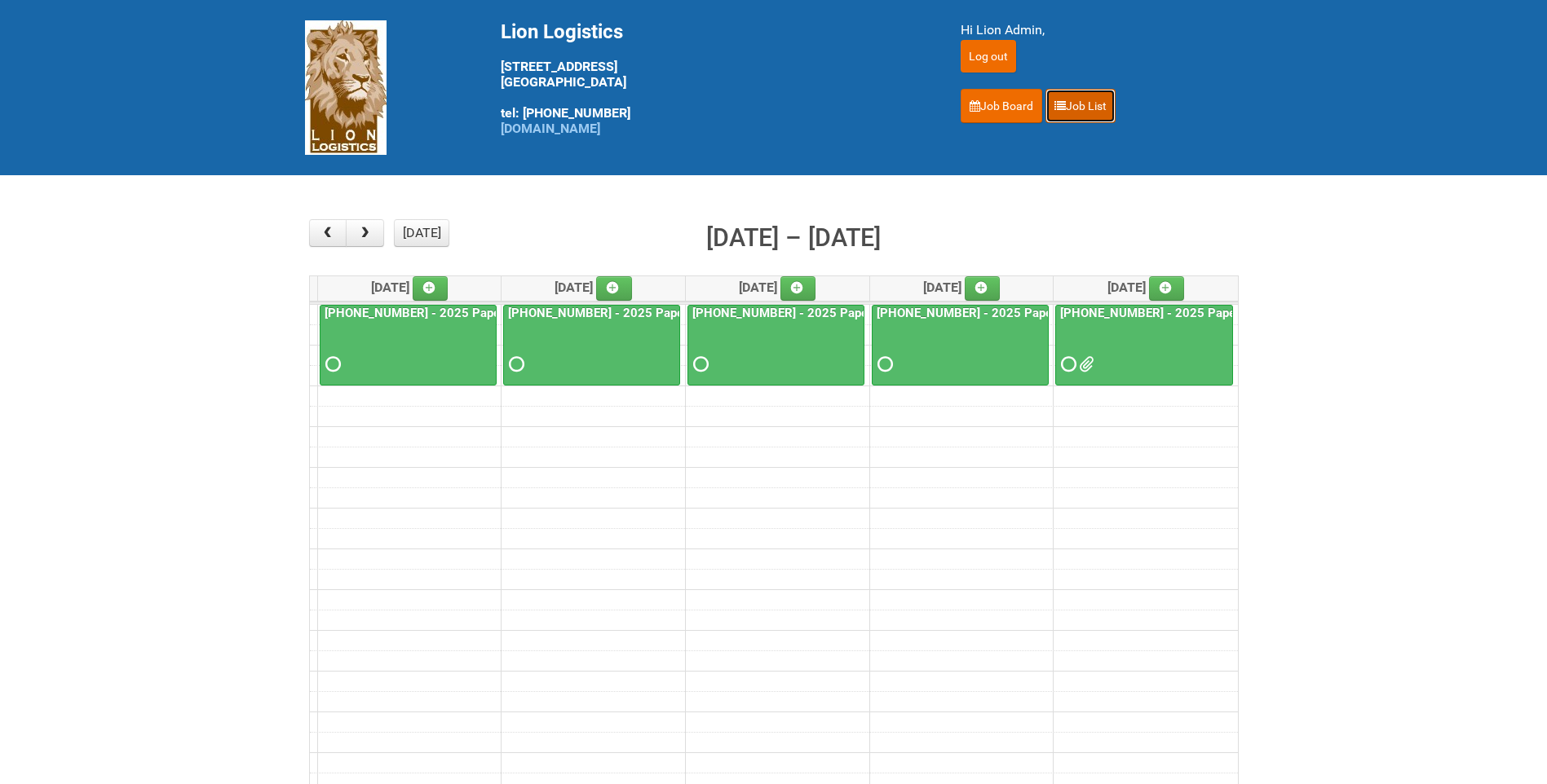
click at [1090, 94] on link "Job List" at bounding box center [1080, 105] width 70 height 34
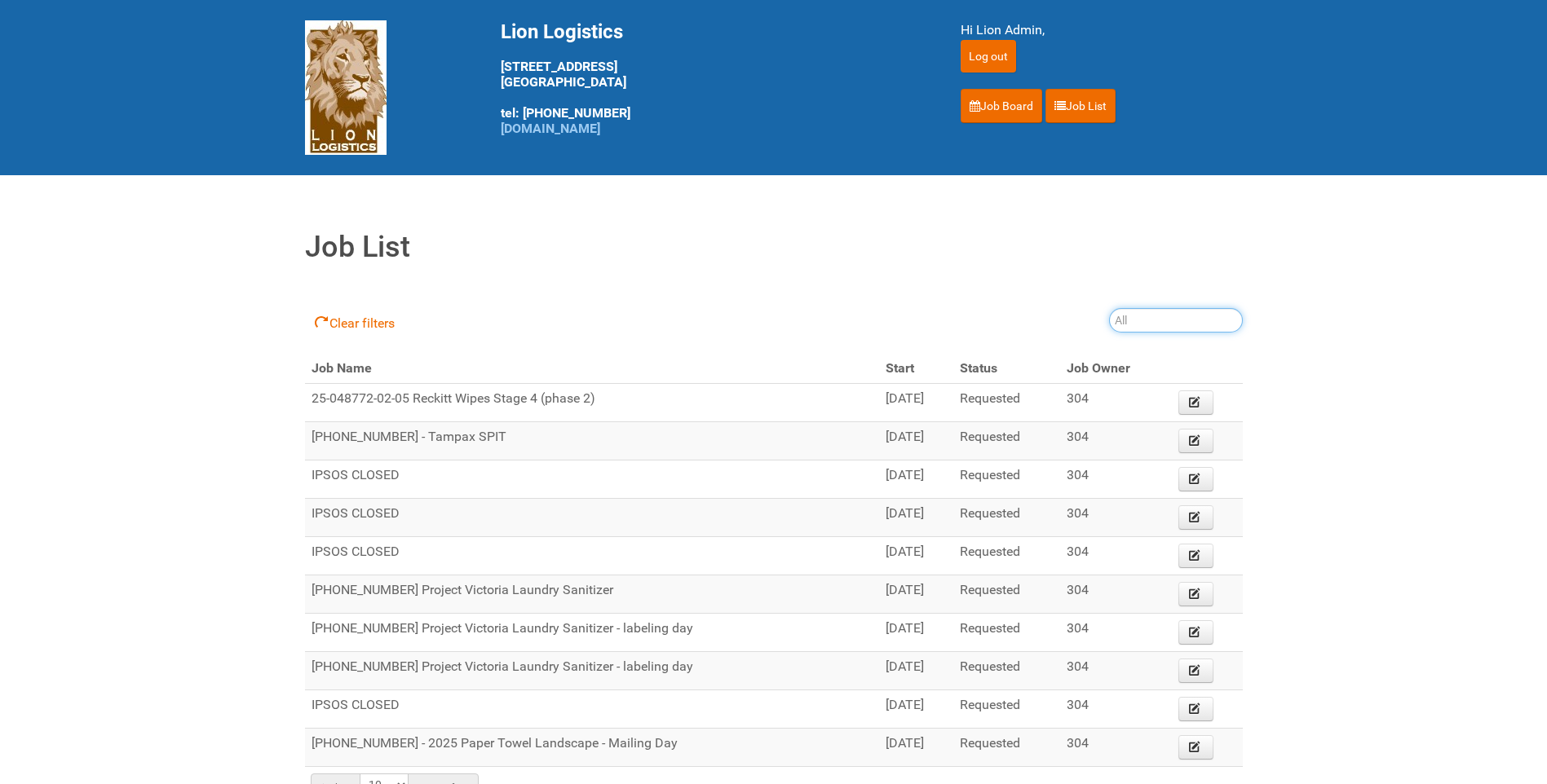
click at [1133, 314] on input "search" at bounding box center [1175, 320] width 133 height 24
type input "[PERSON_NAME]"
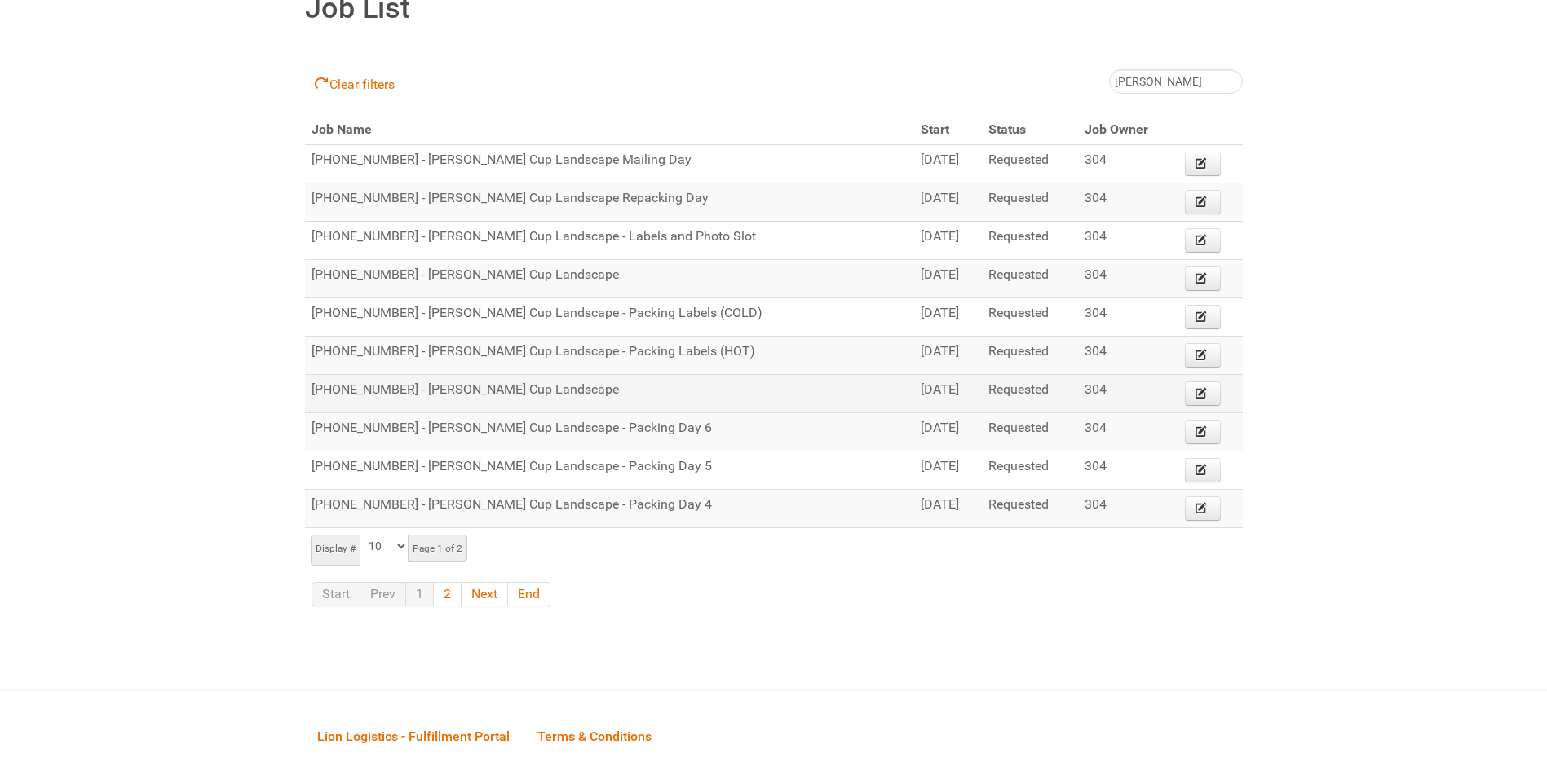
scroll to position [244, 0]
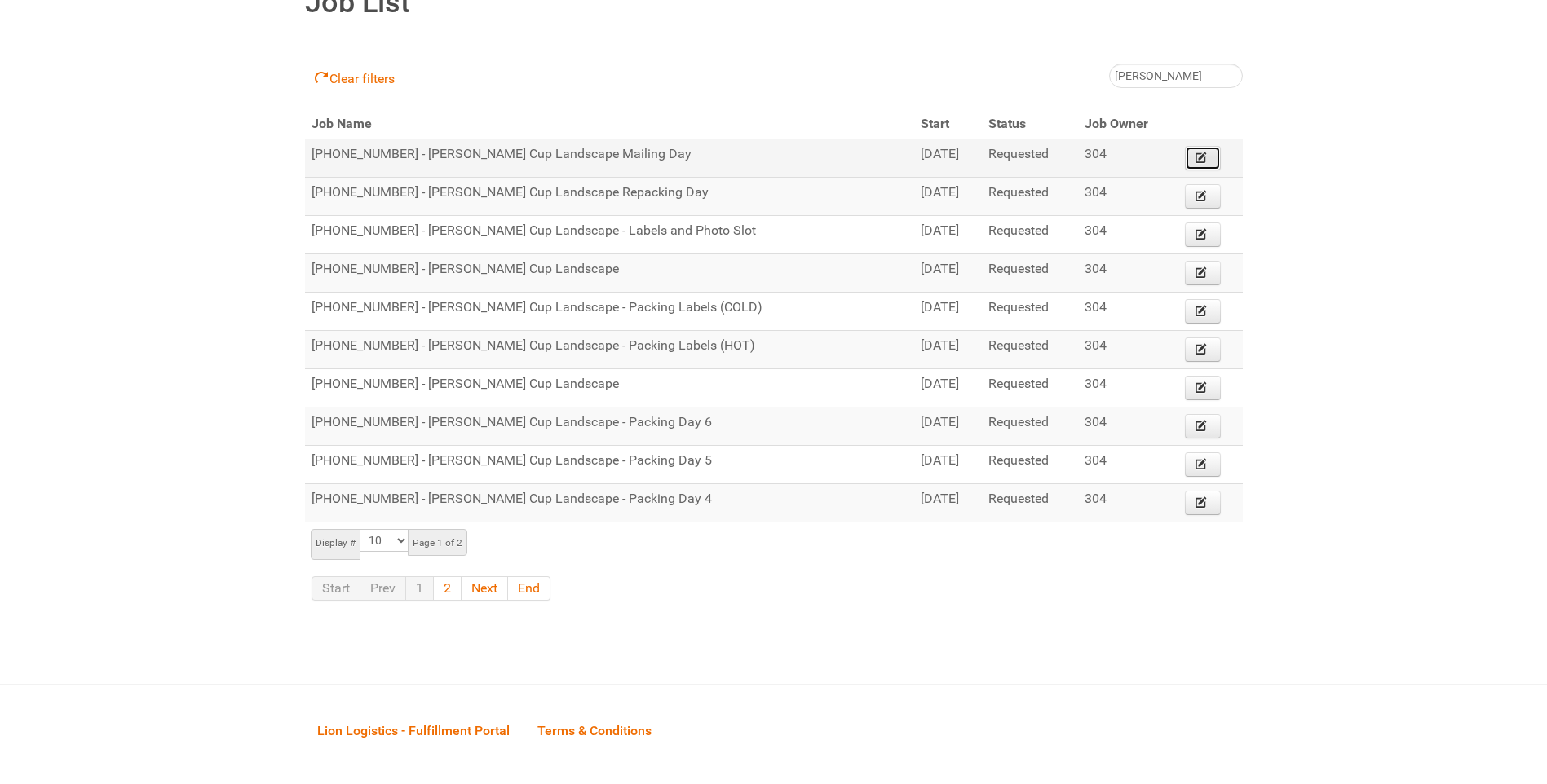
click at [1196, 153] on icon at bounding box center [1201, 157] width 12 height 12
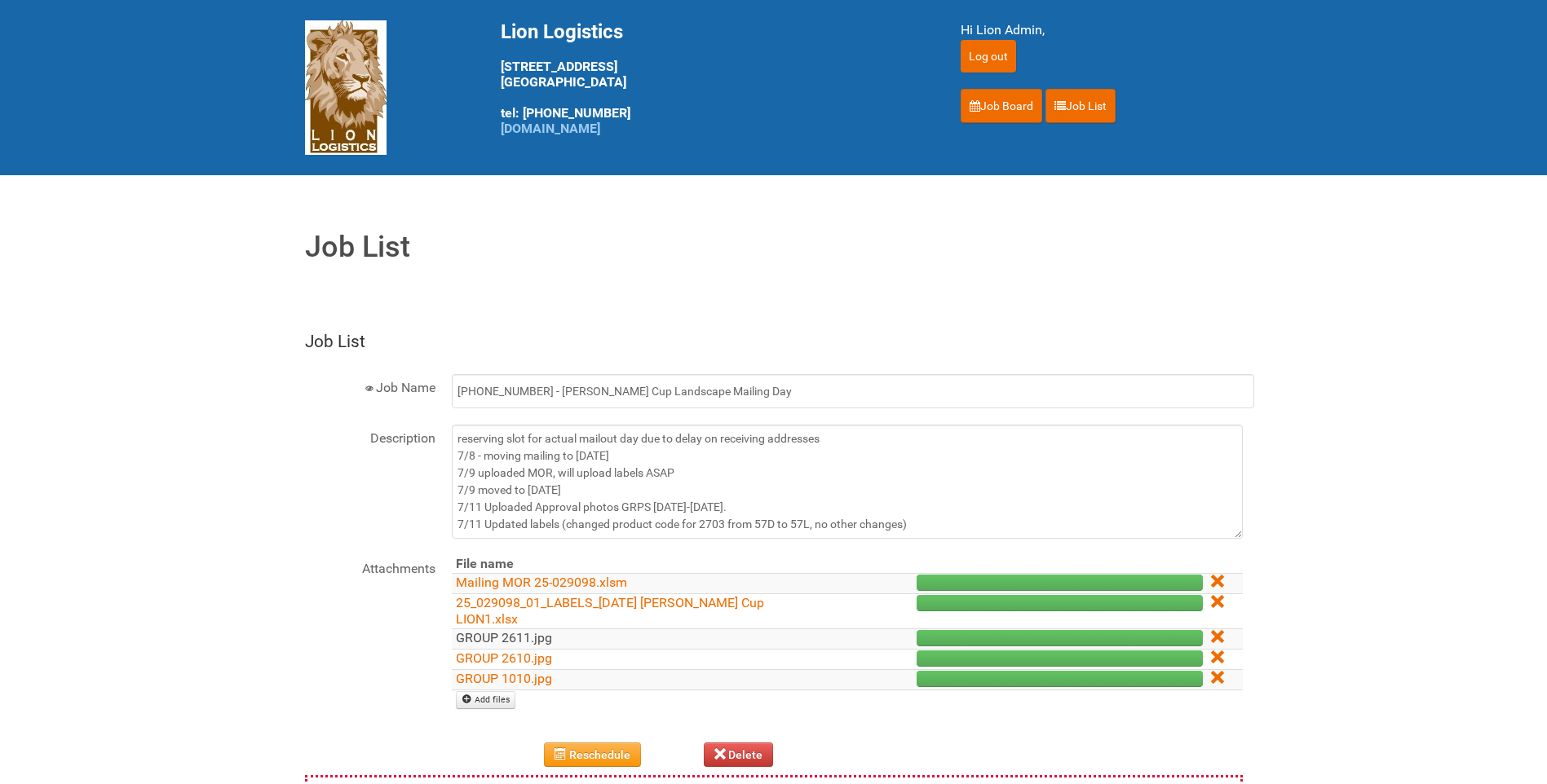
click at [481, 630] on link "GROUP 2611.jpg" at bounding box center [504, 638] width 97 height 15
click at [1085, 106] on link "Job List" at bounding box center [1080, 105] width 70 height 34
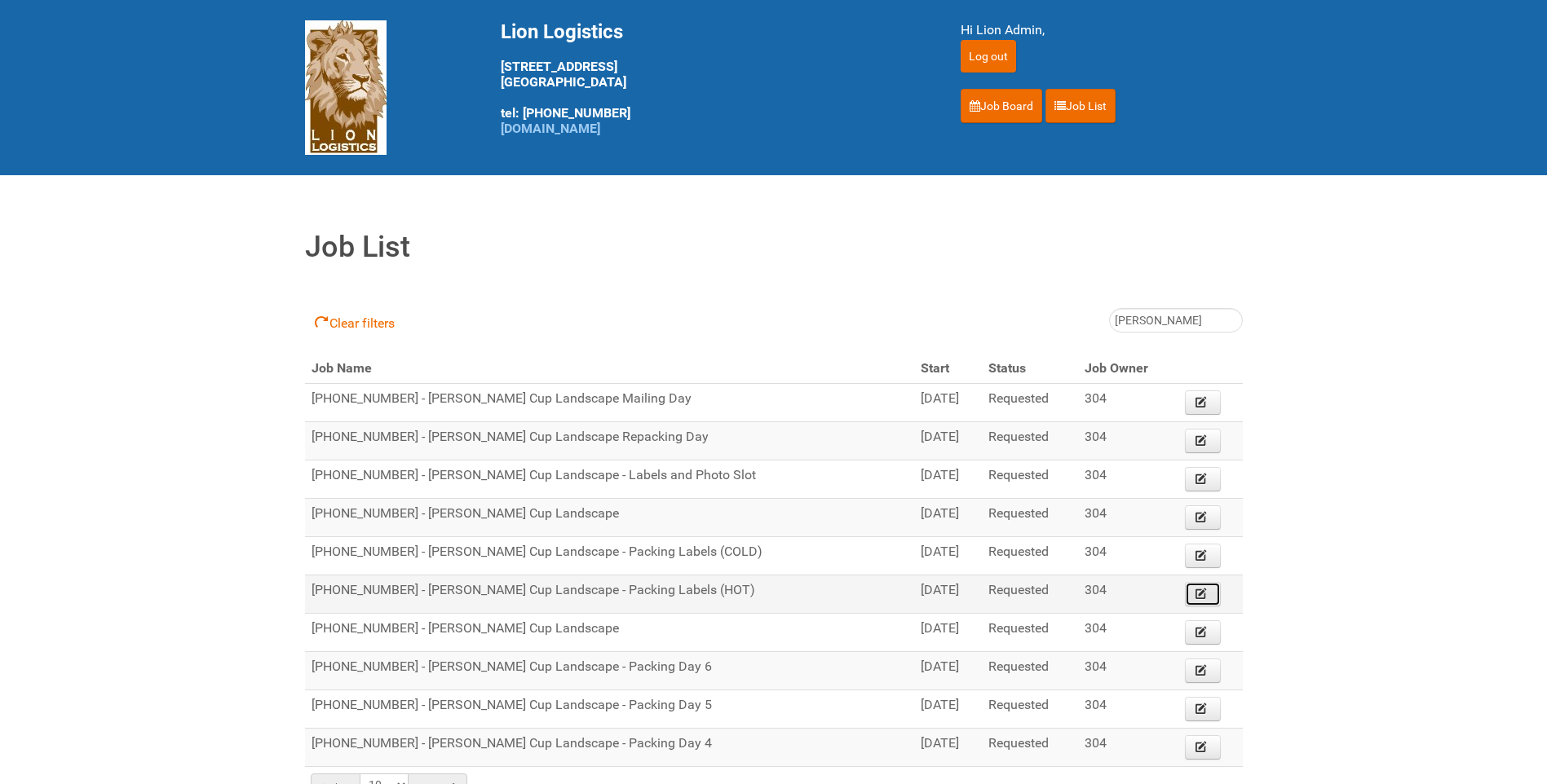
click at [1203, 586] on link "Edit" at bounding box center [1202, 594] width 36 height 24
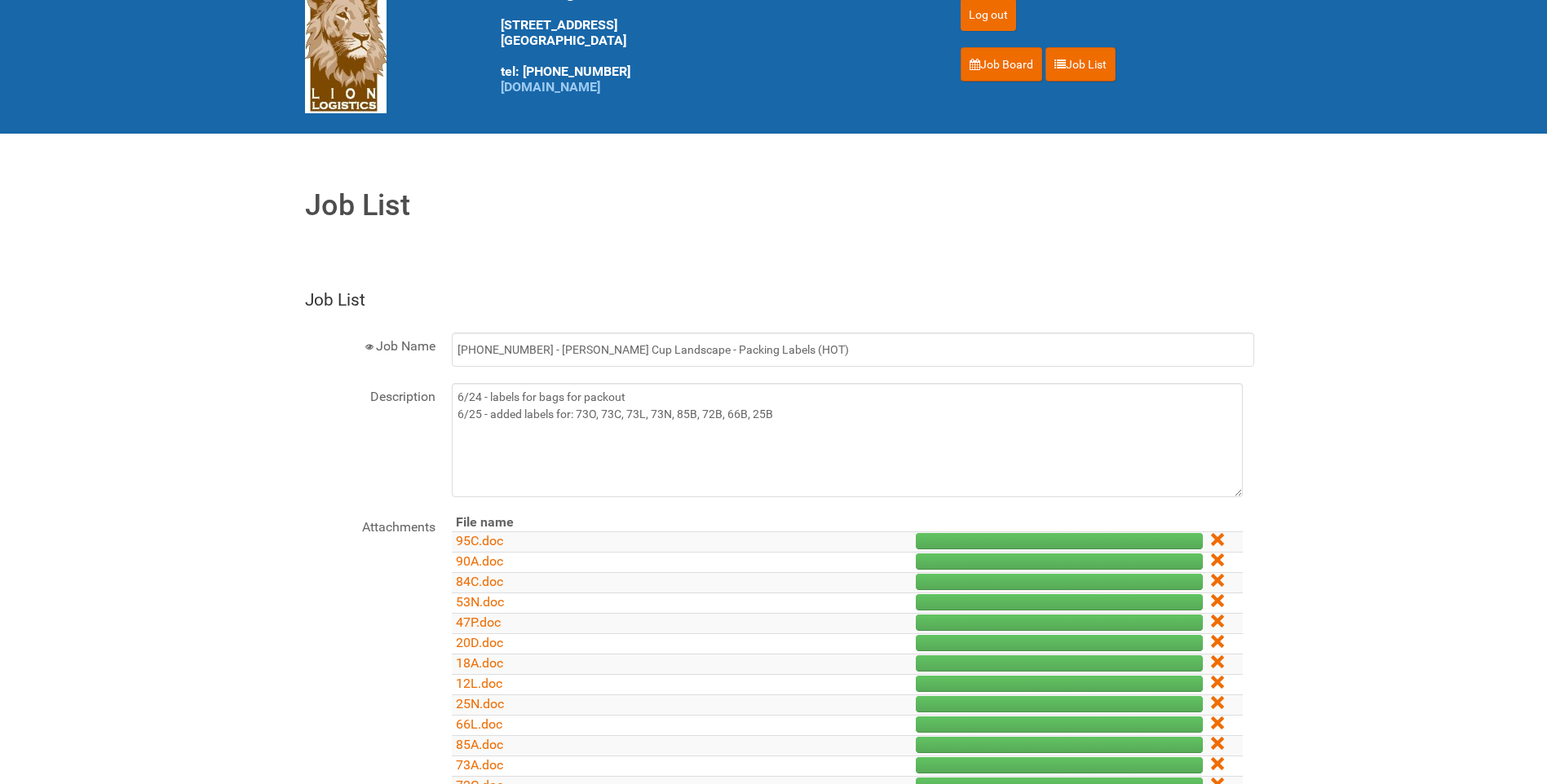
scroll to position [81, 0]
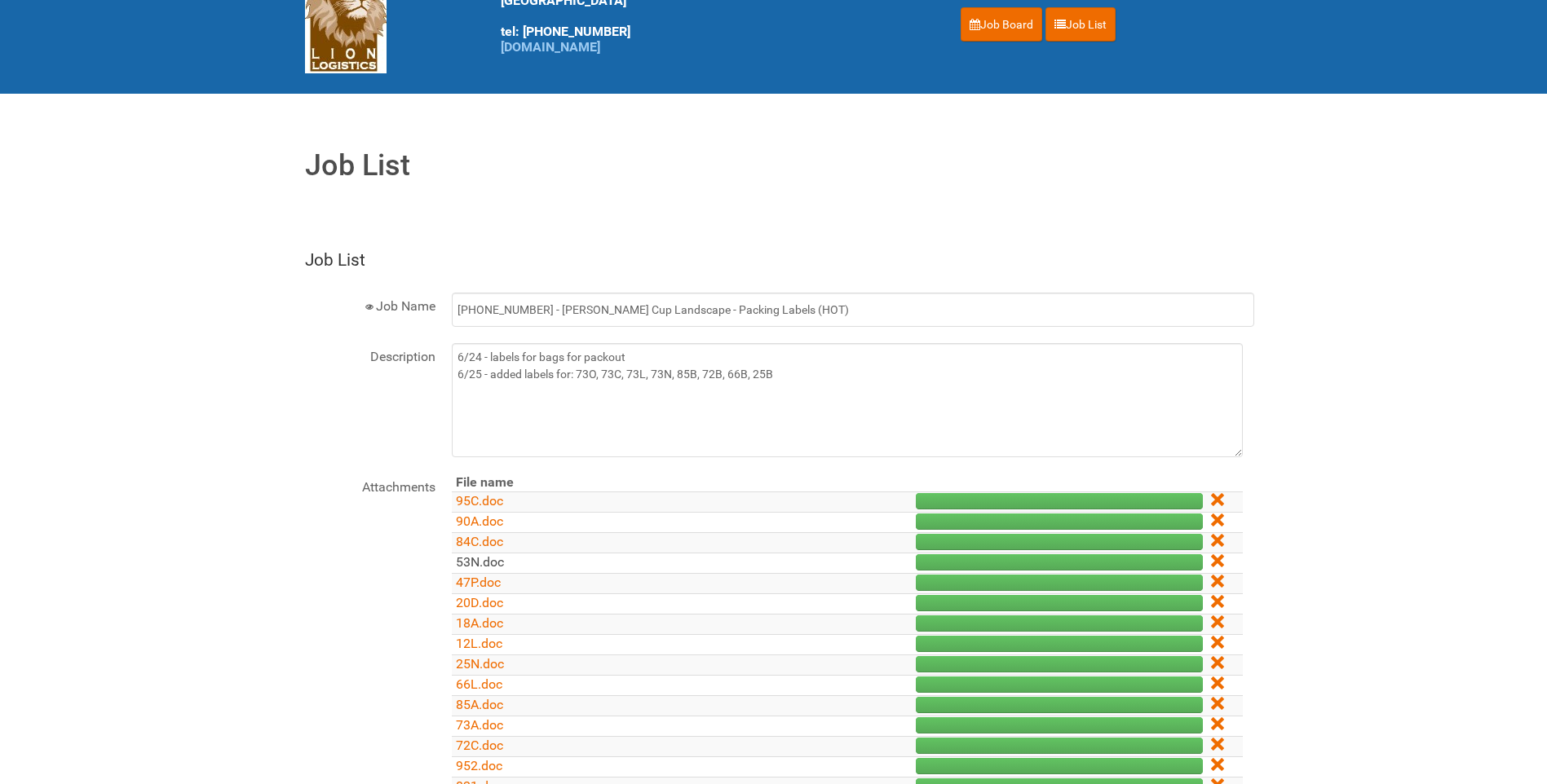
click at [485, 563] on link "53N.doc" at bounding box center [480, 562] width 48 height 15
click at [1089, 23] on link "Job List" at bounding box center [1080, 24] width 70 height 34
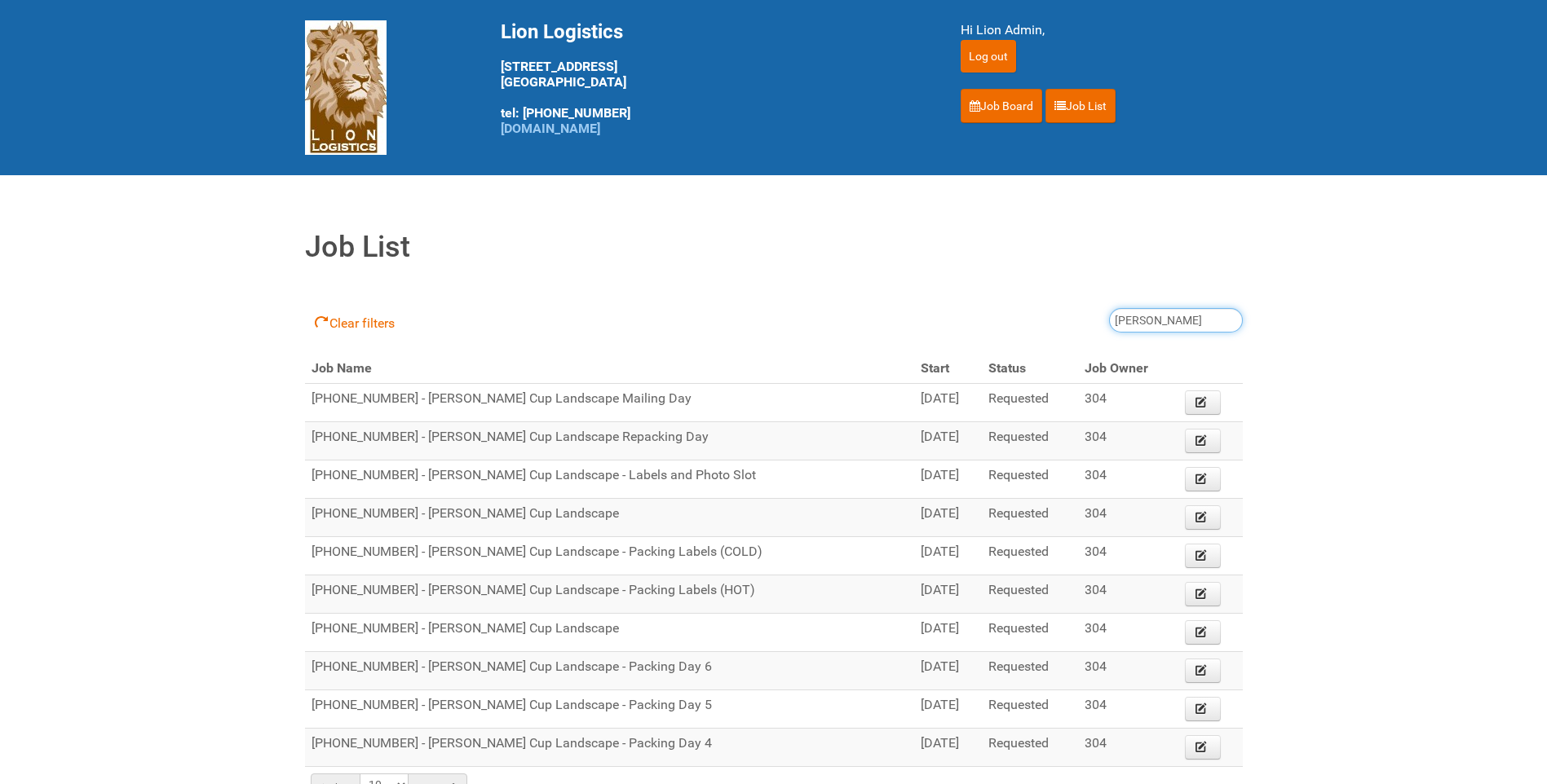
click at [1147, 322] on input "dixie" at bounding box center [1175, 320] width 133 height 24
drag, startPoint x: 1147, startPoint y: 322, endPoint x: 1032, endPoint y: 329, distance: 115.2
click at [1032, 329] on div "Clear filters dixie" at bounding box center [774, 322] width 938 height 66
type input "paper towel"
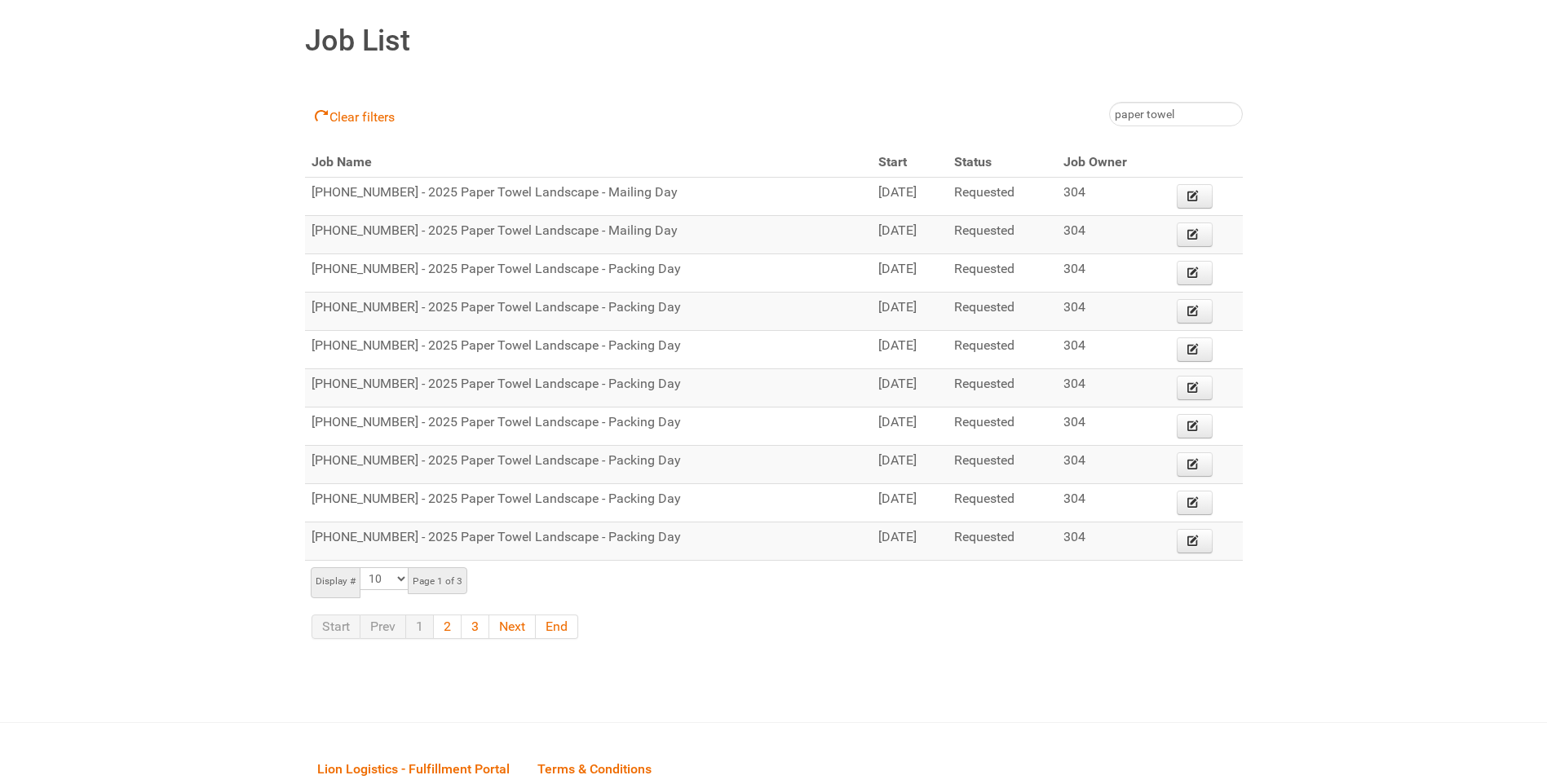
scroll to position [244, 0]
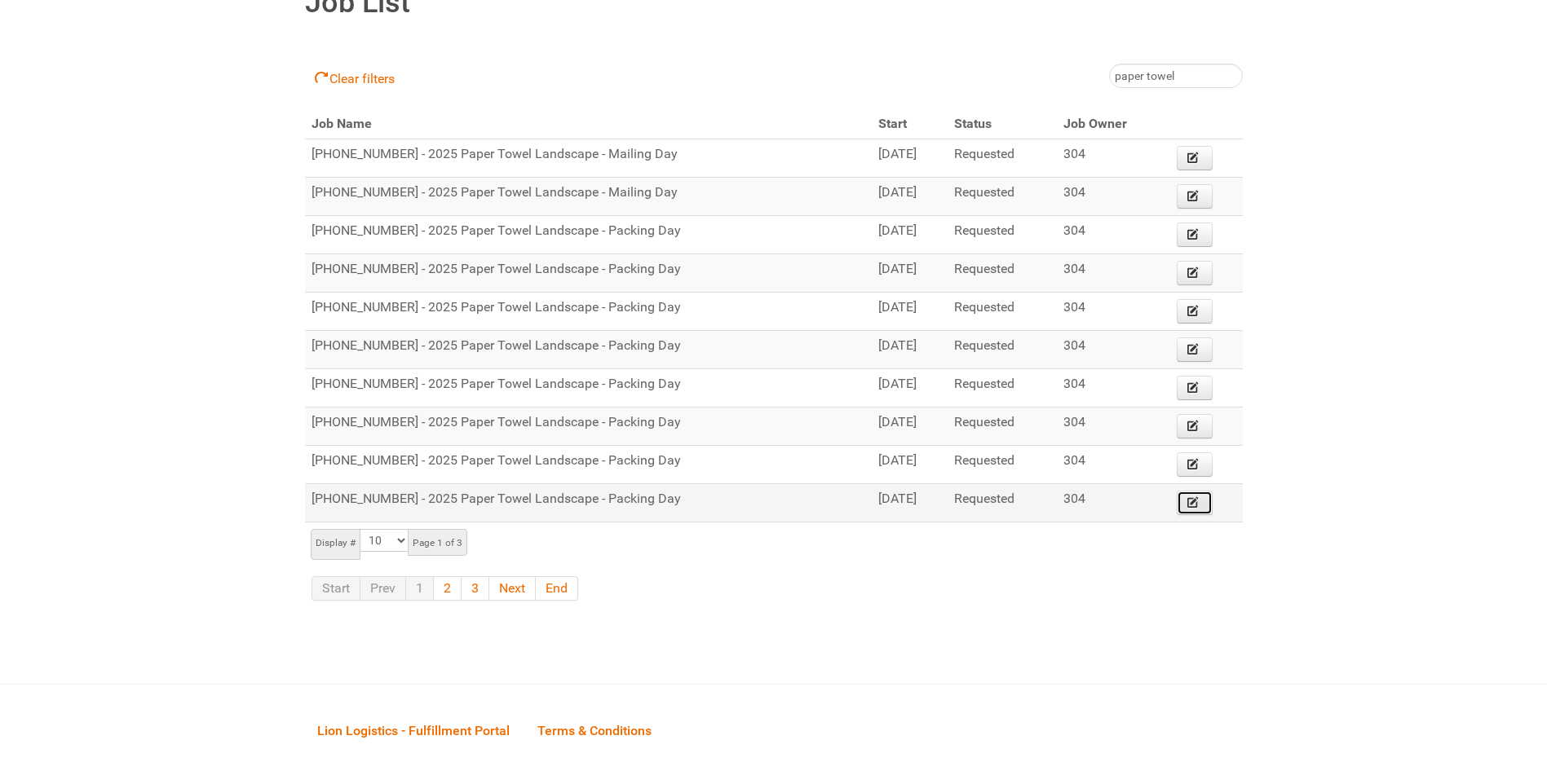
click at [1198, 499] on icon at bounding box center [1193, 502] width 12 height 12
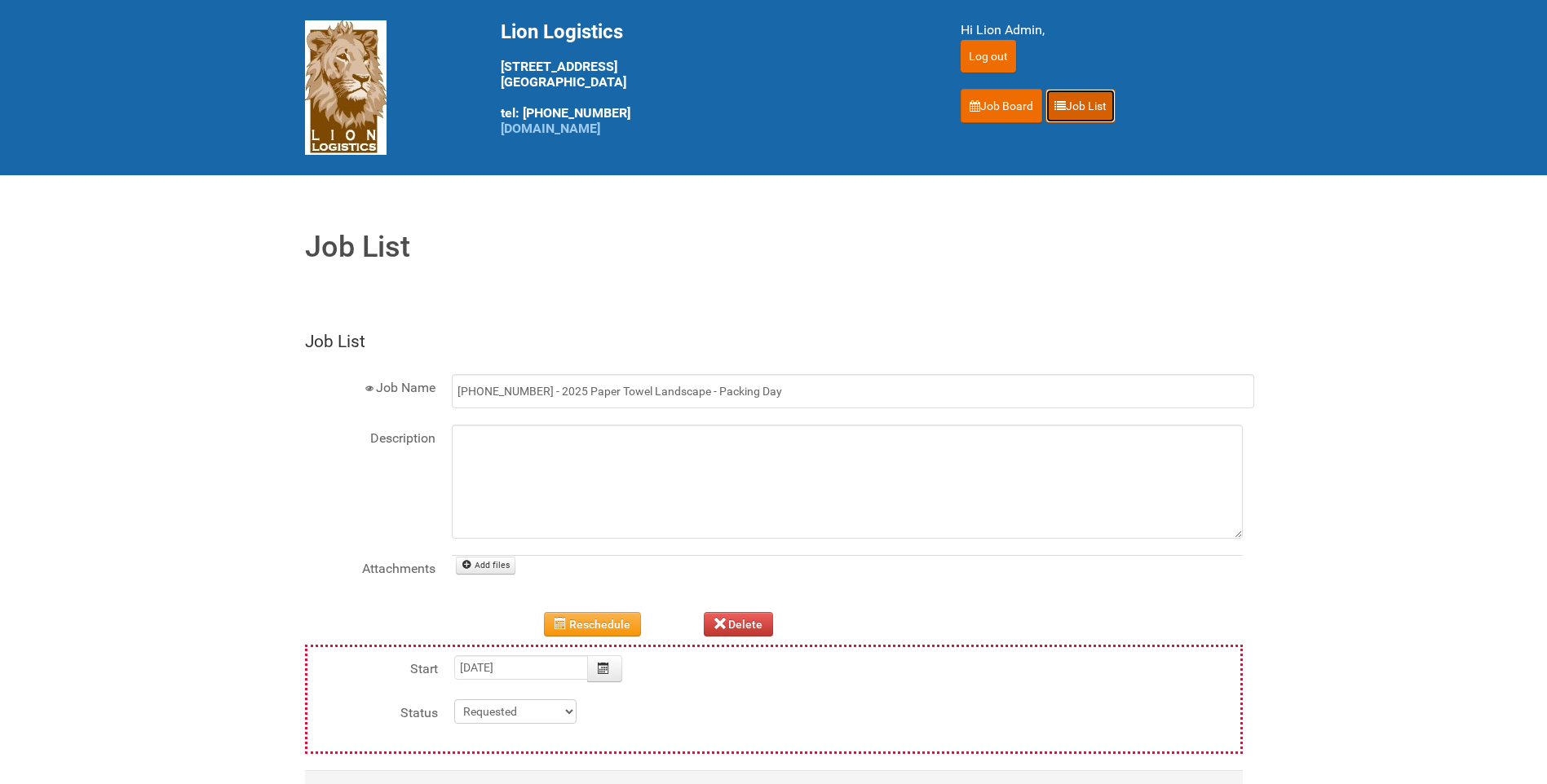
click at [1107, 108] on link "Job List" at bounding box center [1080, 105] width 70 height 34
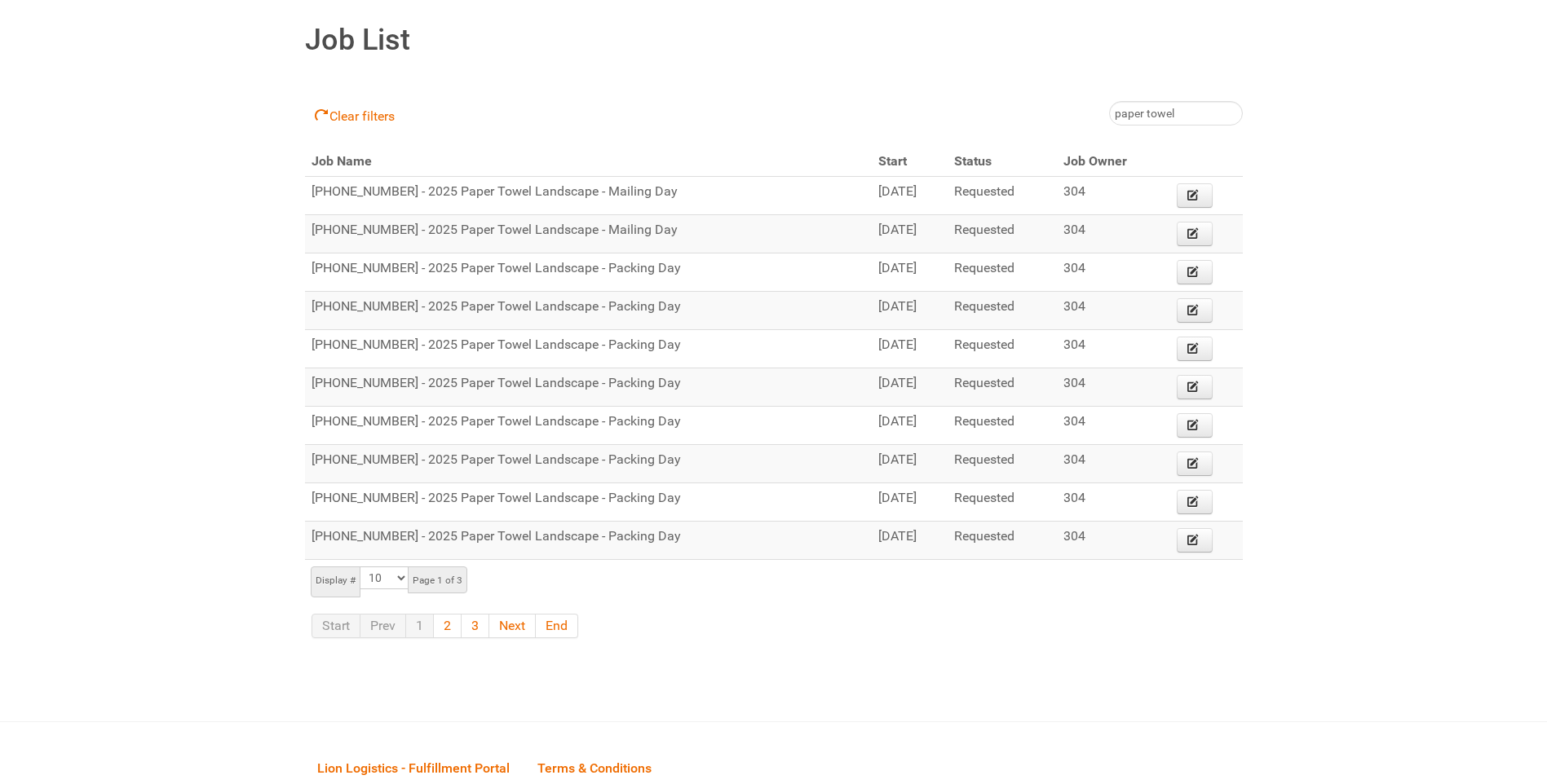
scroll to position [244, 0]
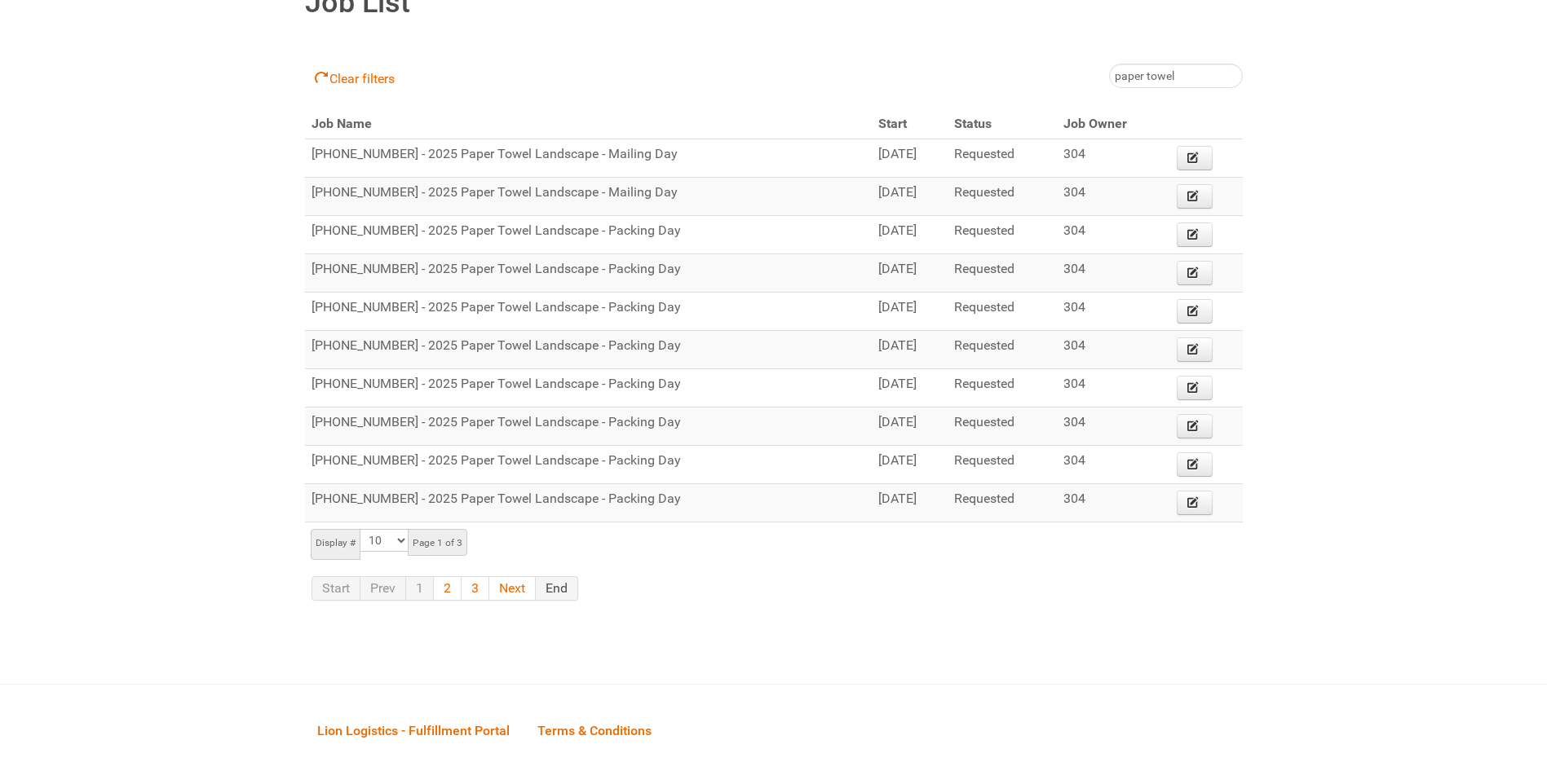
click at [547, 583] on link "End" at bounding box center [557, 588] width 42 height 24
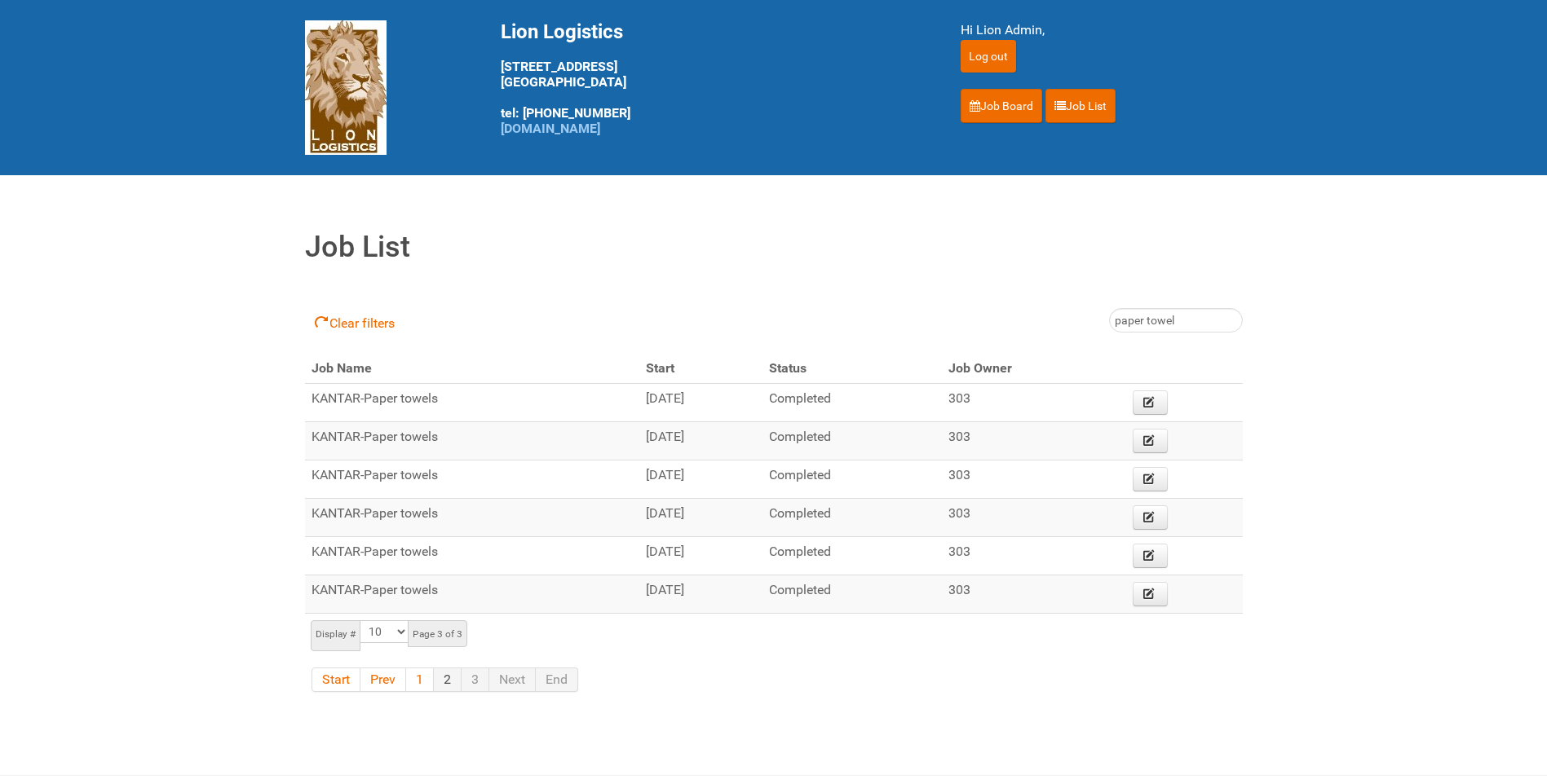
click at [447, 681] on link "2" at bounding box center [447, 679] width 28 height 24
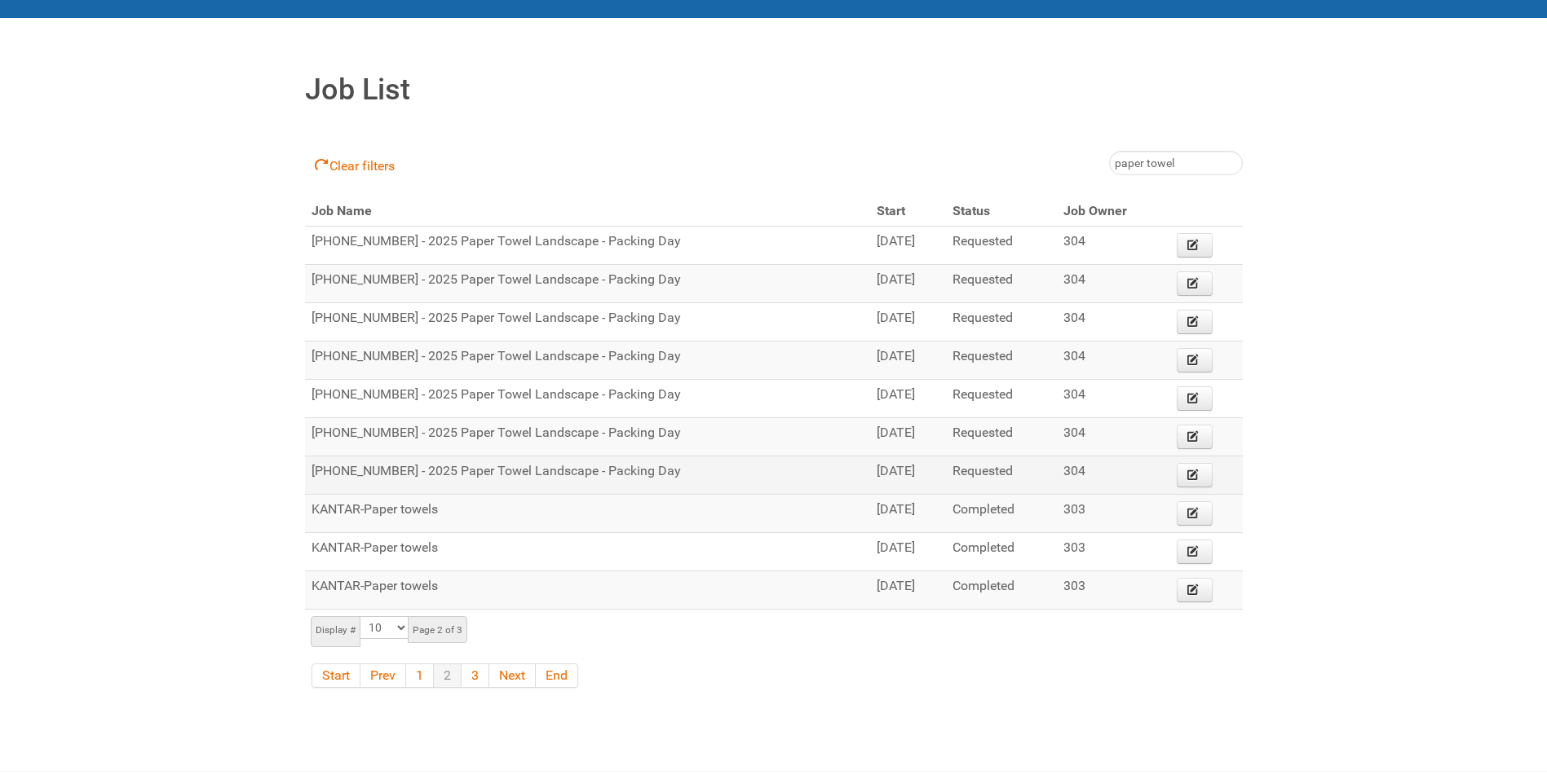
scroll to position [163, 0]
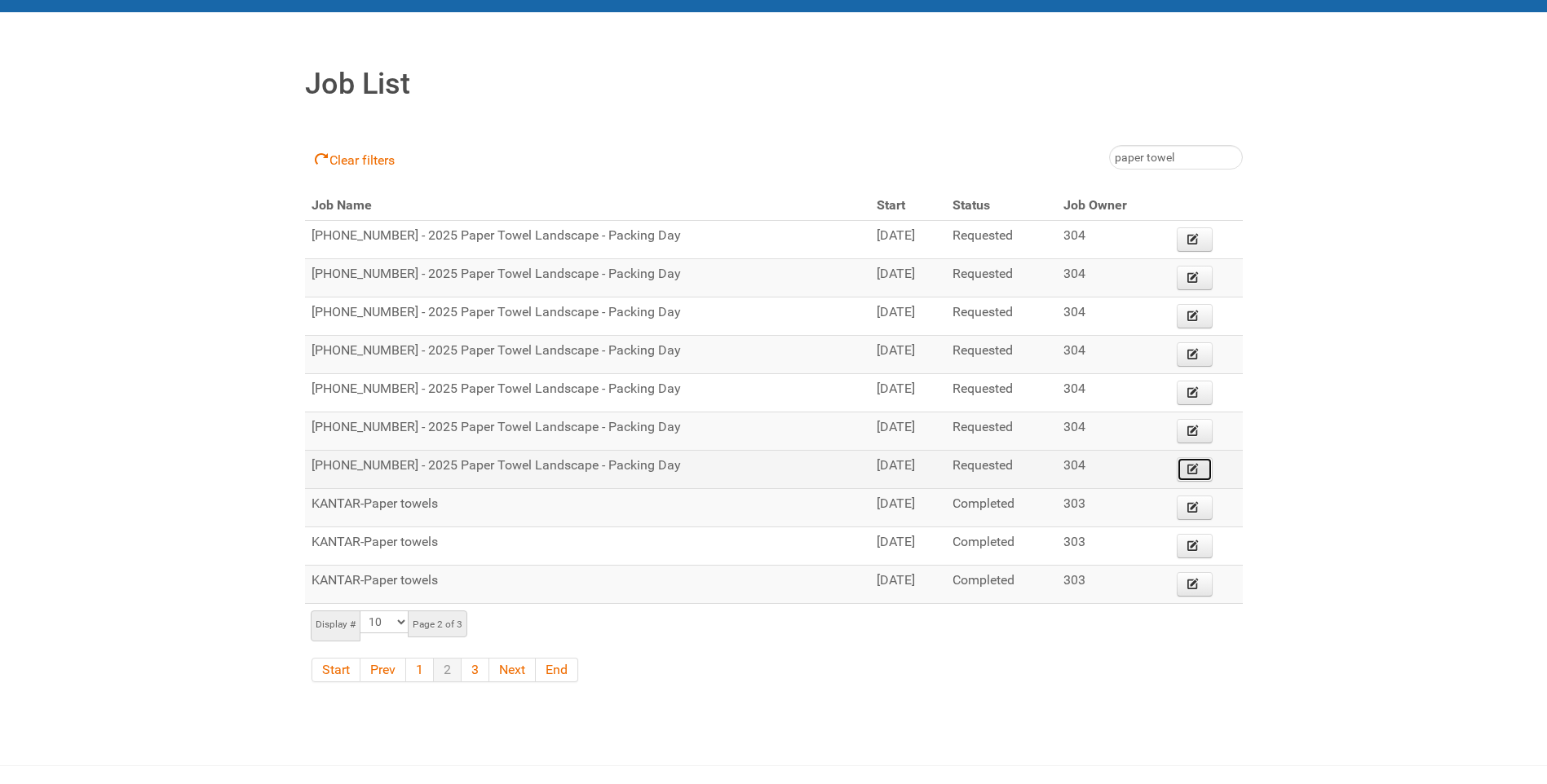
click at [1198, 467] on icon at bounding box center [1193, 469] width 12 height 12
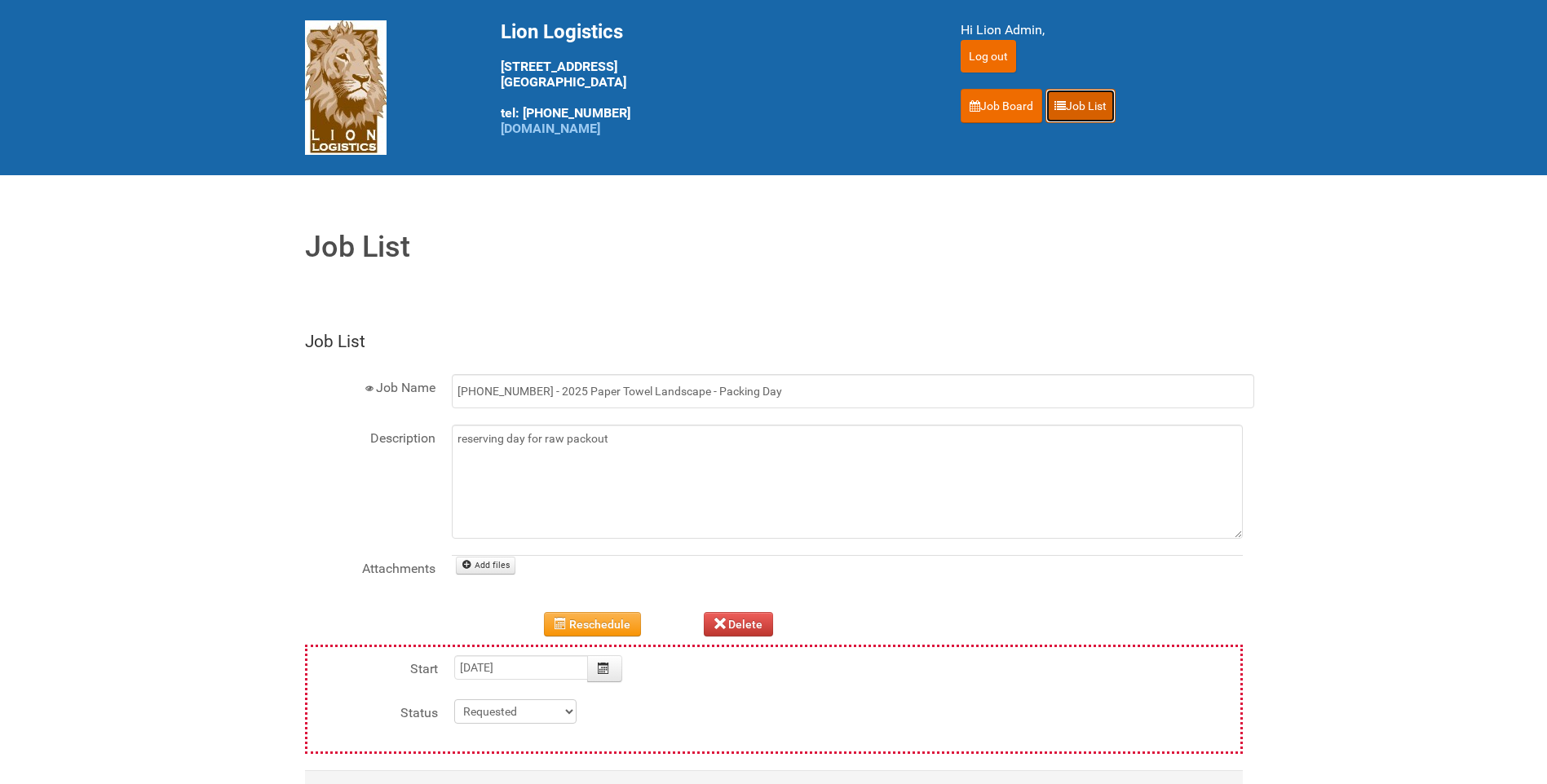
click at [1101, 93] on link "Job List" at bounding box center [1080, 105] width 70 height 34
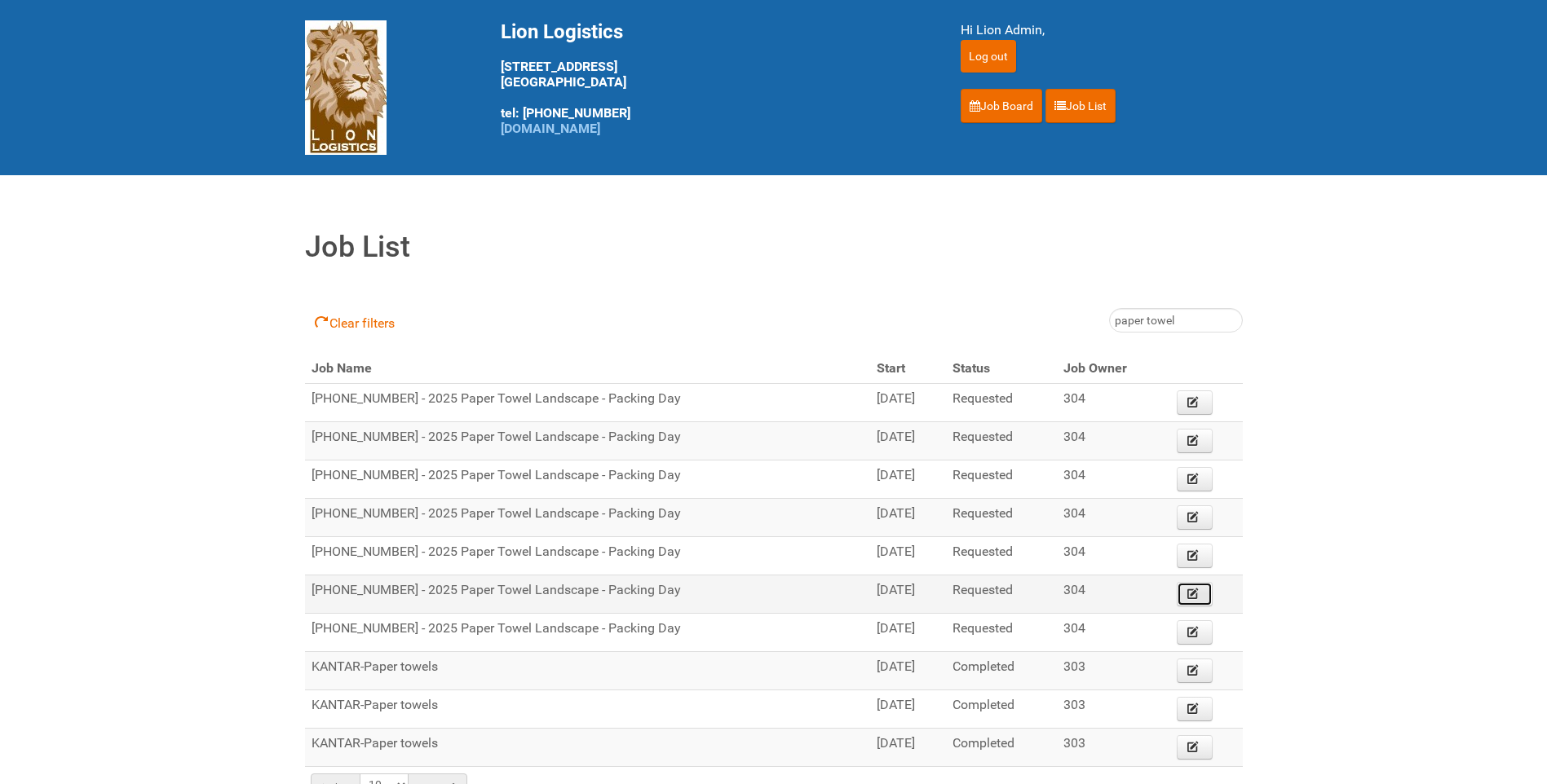
click at [1193, 588] on icon at bounding box center [1193, 594] width 12 height 12
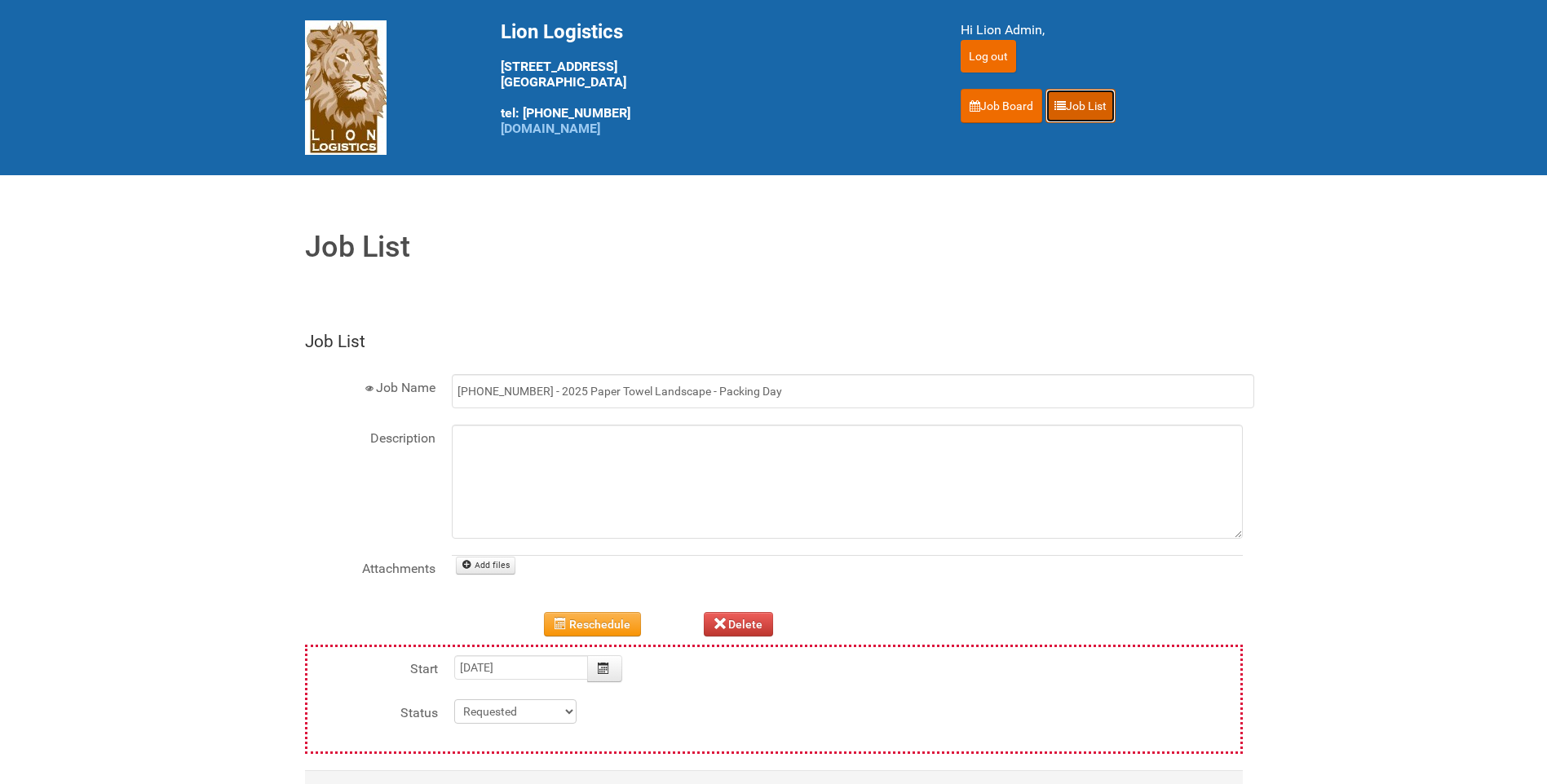
click at [1083, 104] on link "Job List" at bounding box center [1080, 105] width 70 height 34
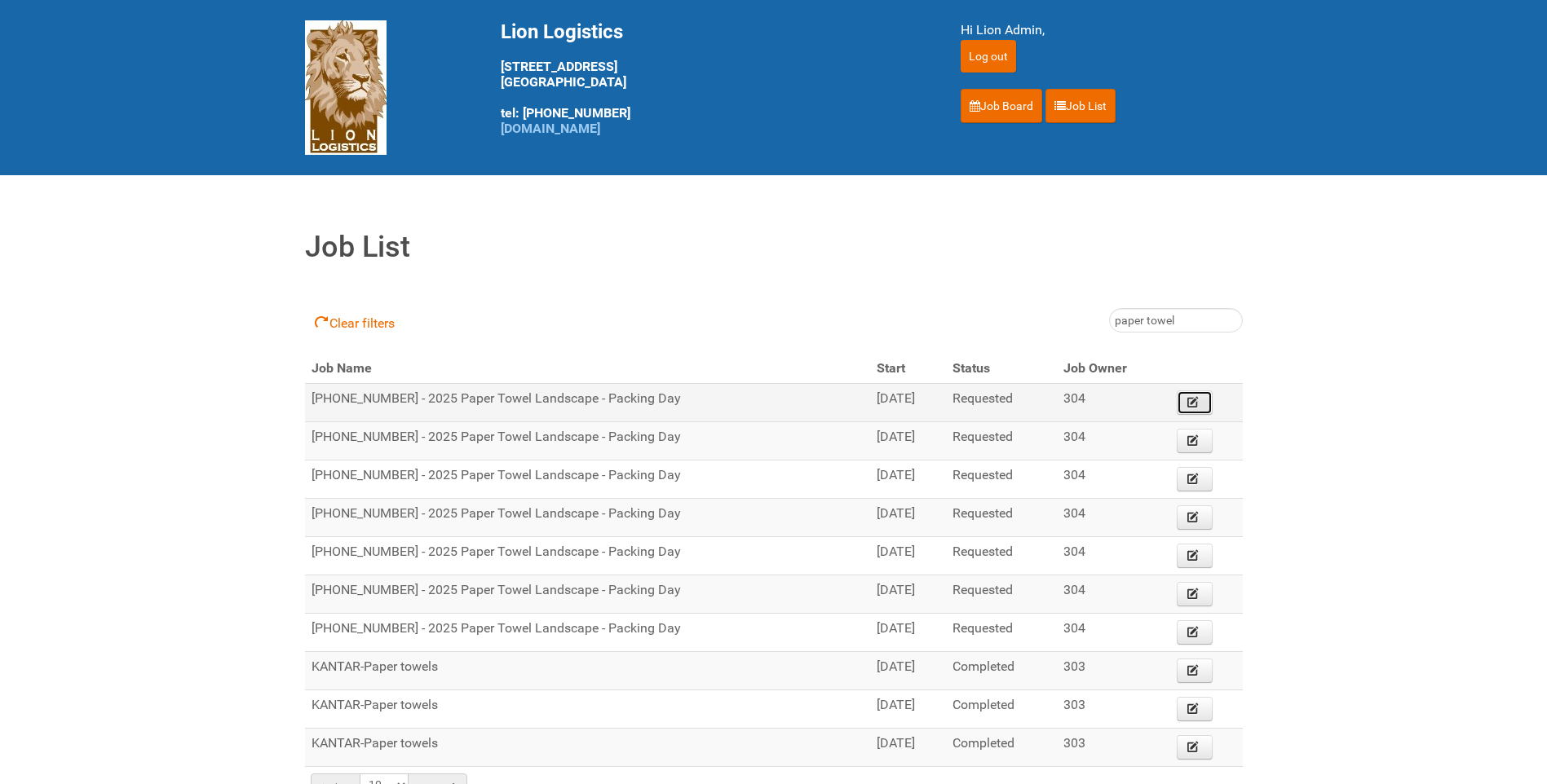
click at [1194, 398] on icon at bounding box center [1193, 402] width 12 height 12
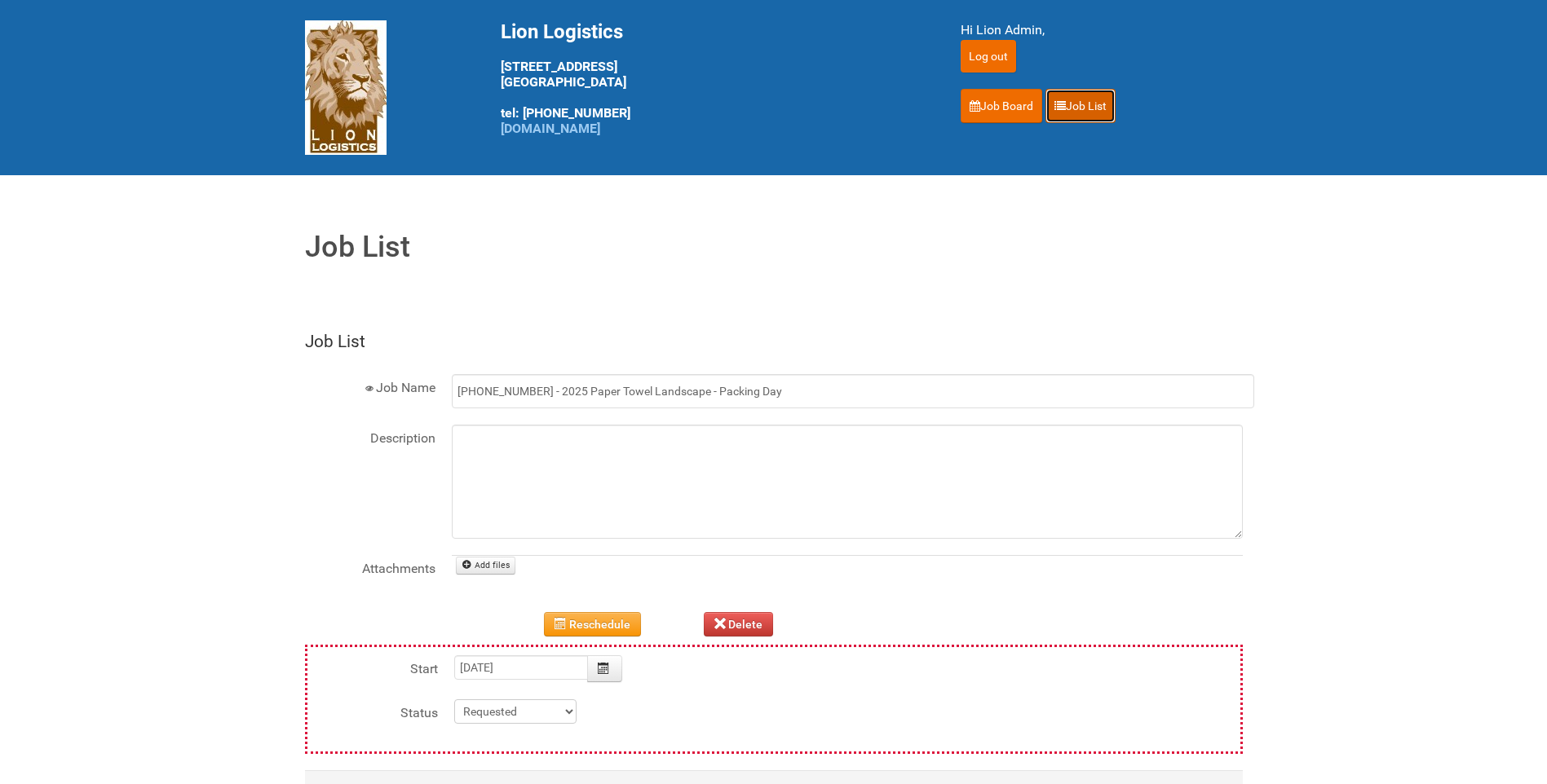
click at [1074, 107] on link "Job List" at bounding box center [1080, 105] width 70 height 34
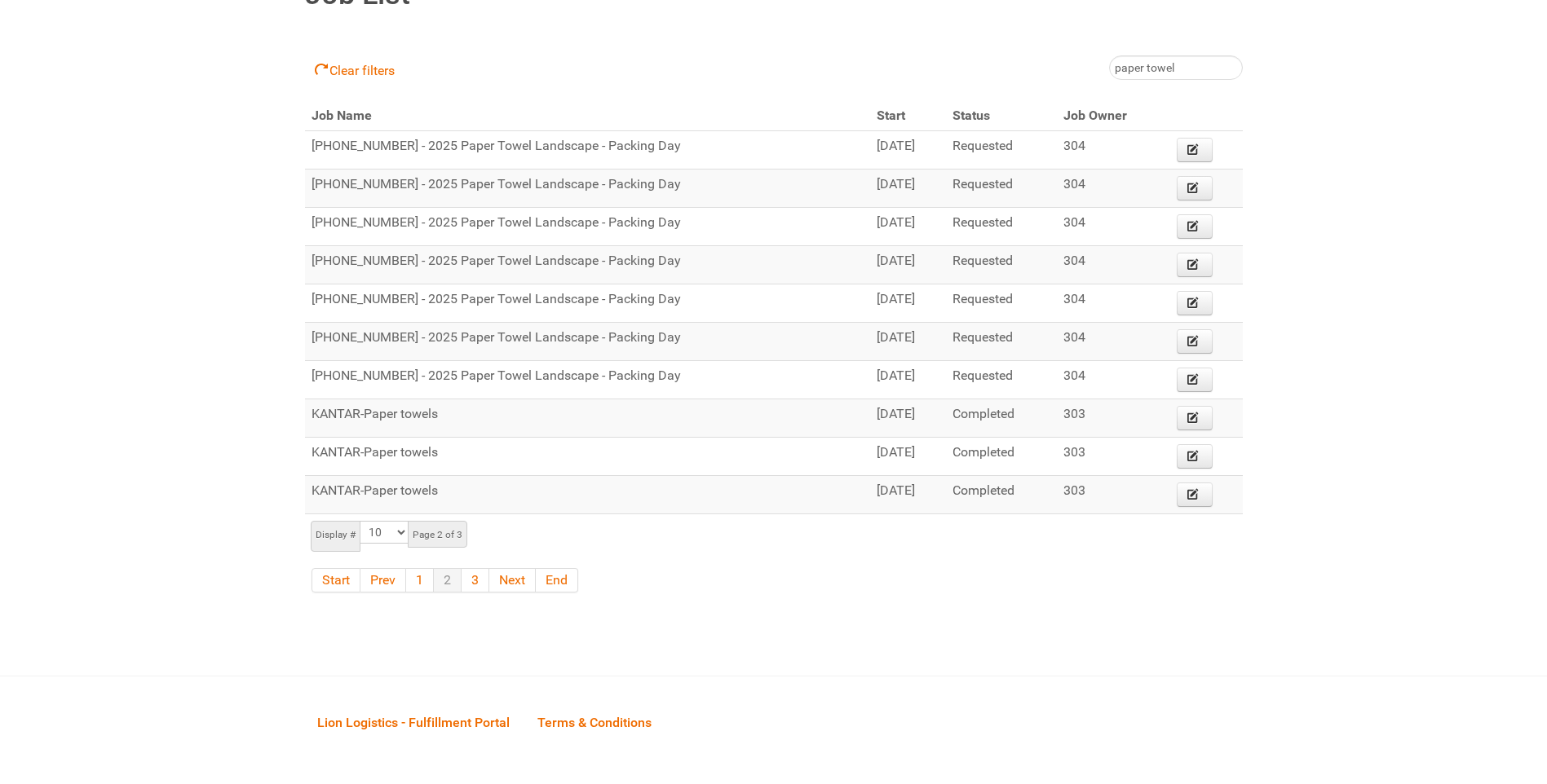
scroll to position [296, 0]
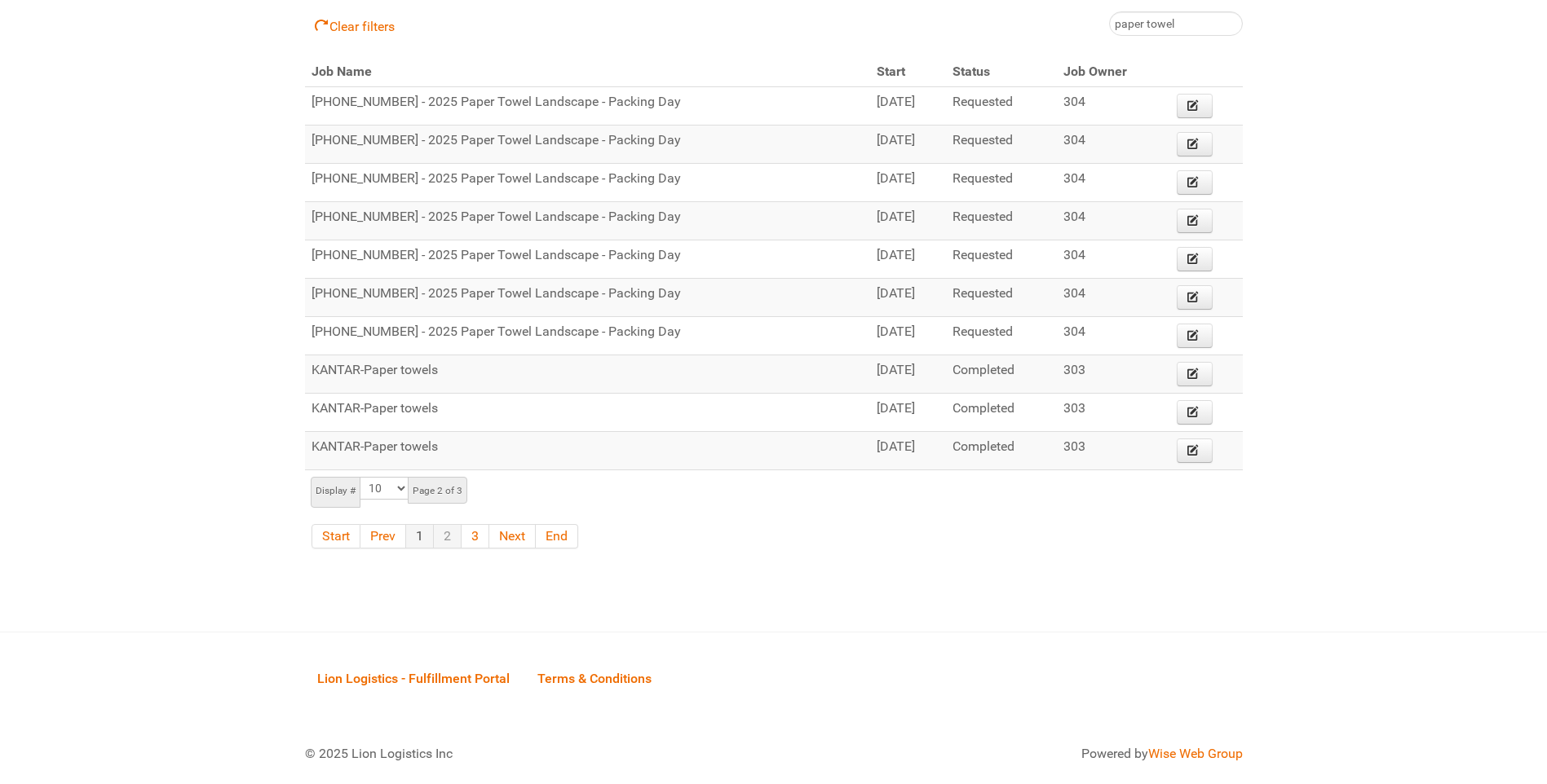
click at [423, 537] on link "1" at bounding box center [419, 536] width 28 height 24
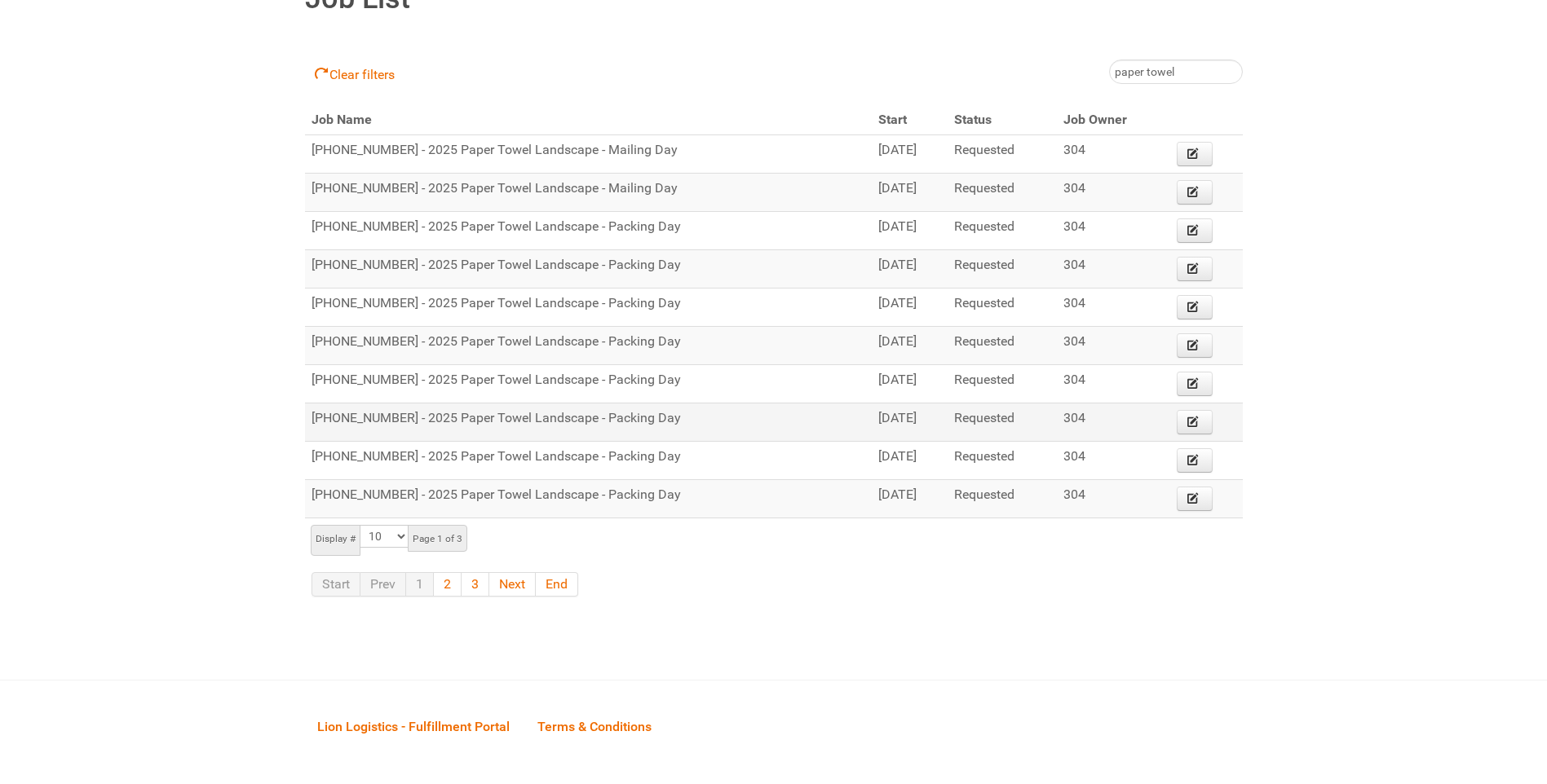
scroll to position [296, 0]
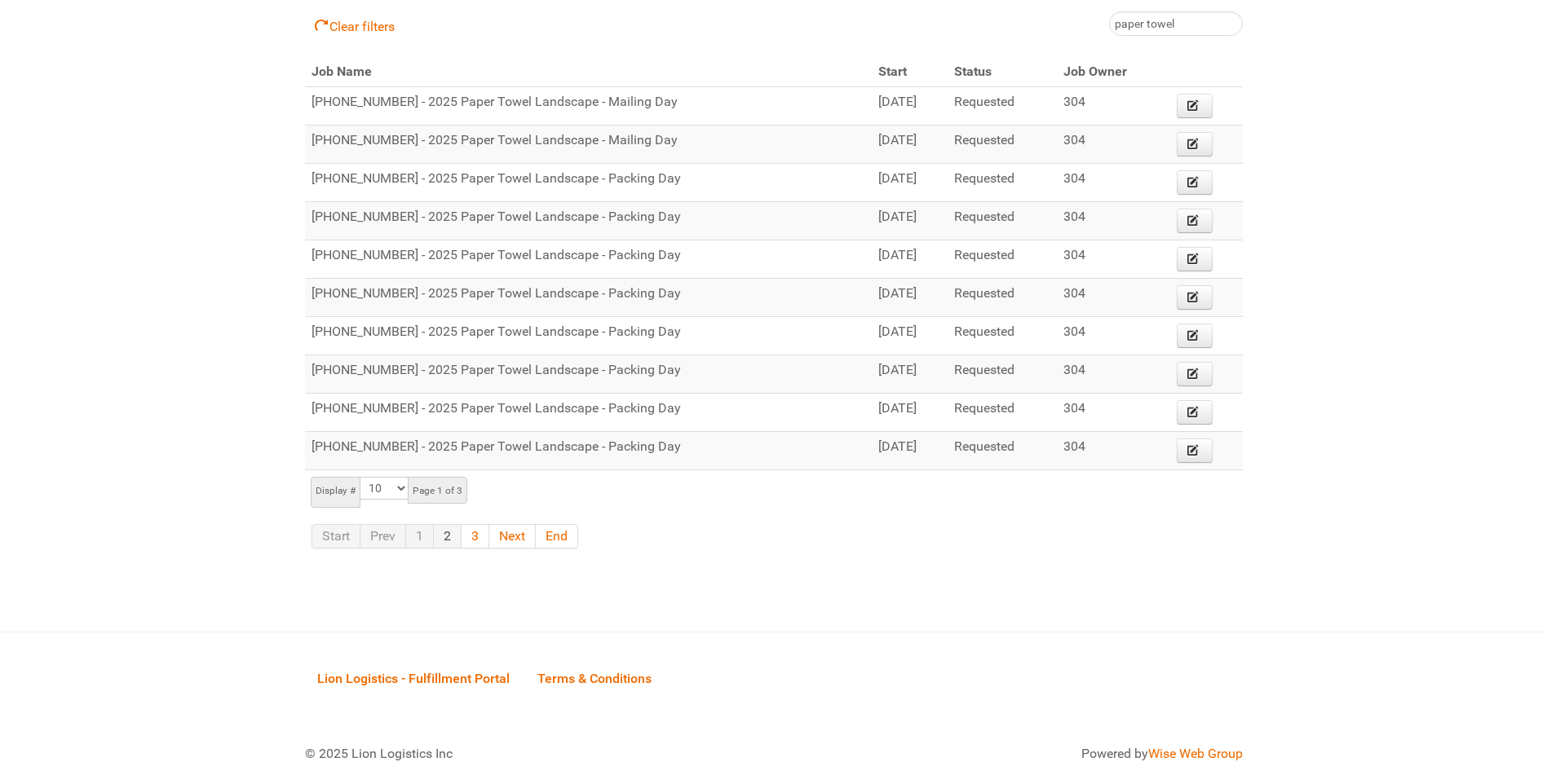
click at [448, 536] on link "2" at bounding box center [447, 536] width 28 height 24
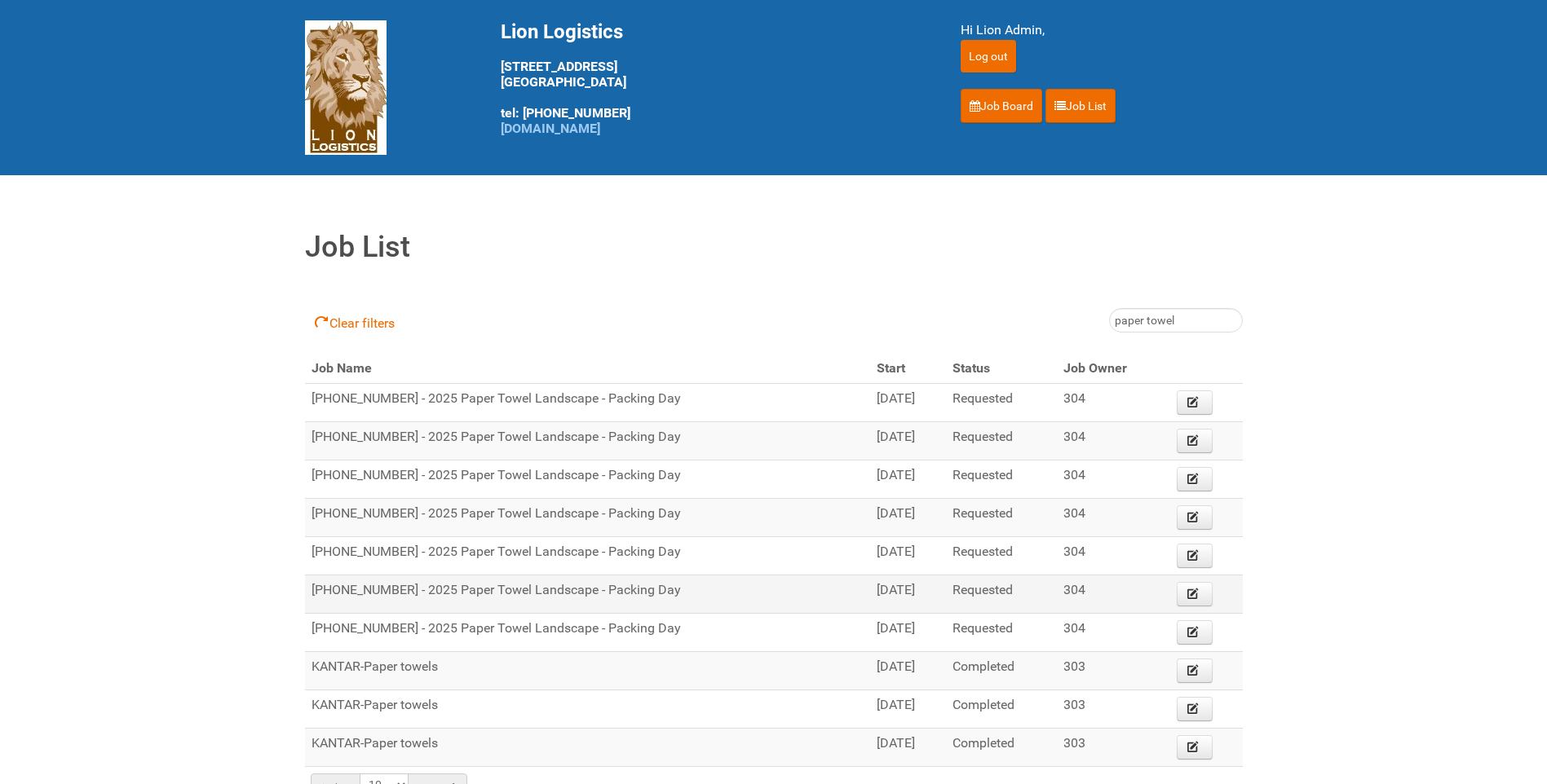
scroll to position [81, 0]
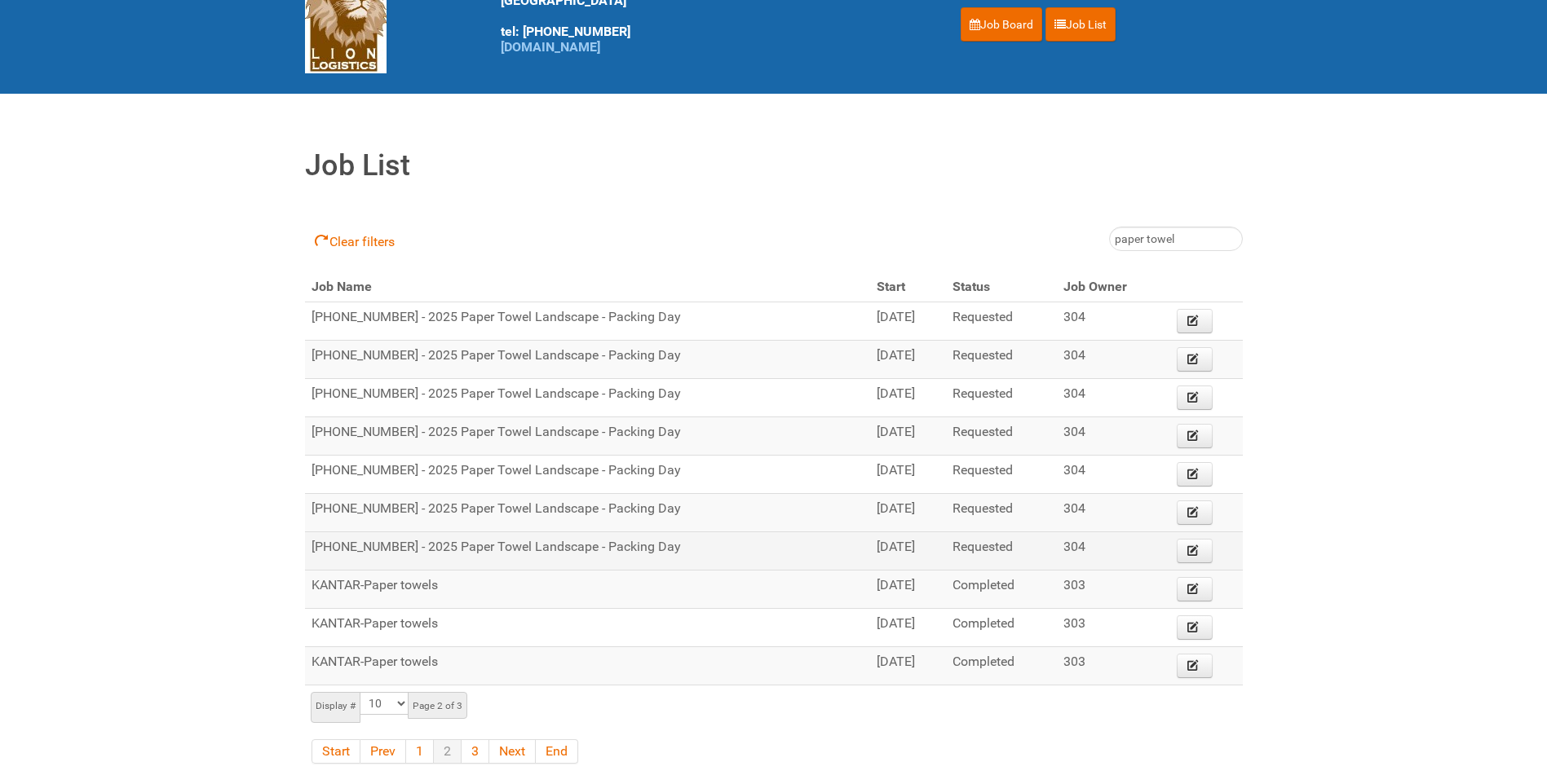
drag, startPoint x: 866, startPoint y: 548, endPoint x: 809, endPoint y: 543, distance: 57.2
click at [809, 543] on tr "[PHONE_NUMBER] - 2025 Paper Towel Landscape - Packing Day [DATE] Requested 304 …" at bounding box center [774, 551] width 938 height 39
